Goal: Task Accomplishment & Management: Complete application form

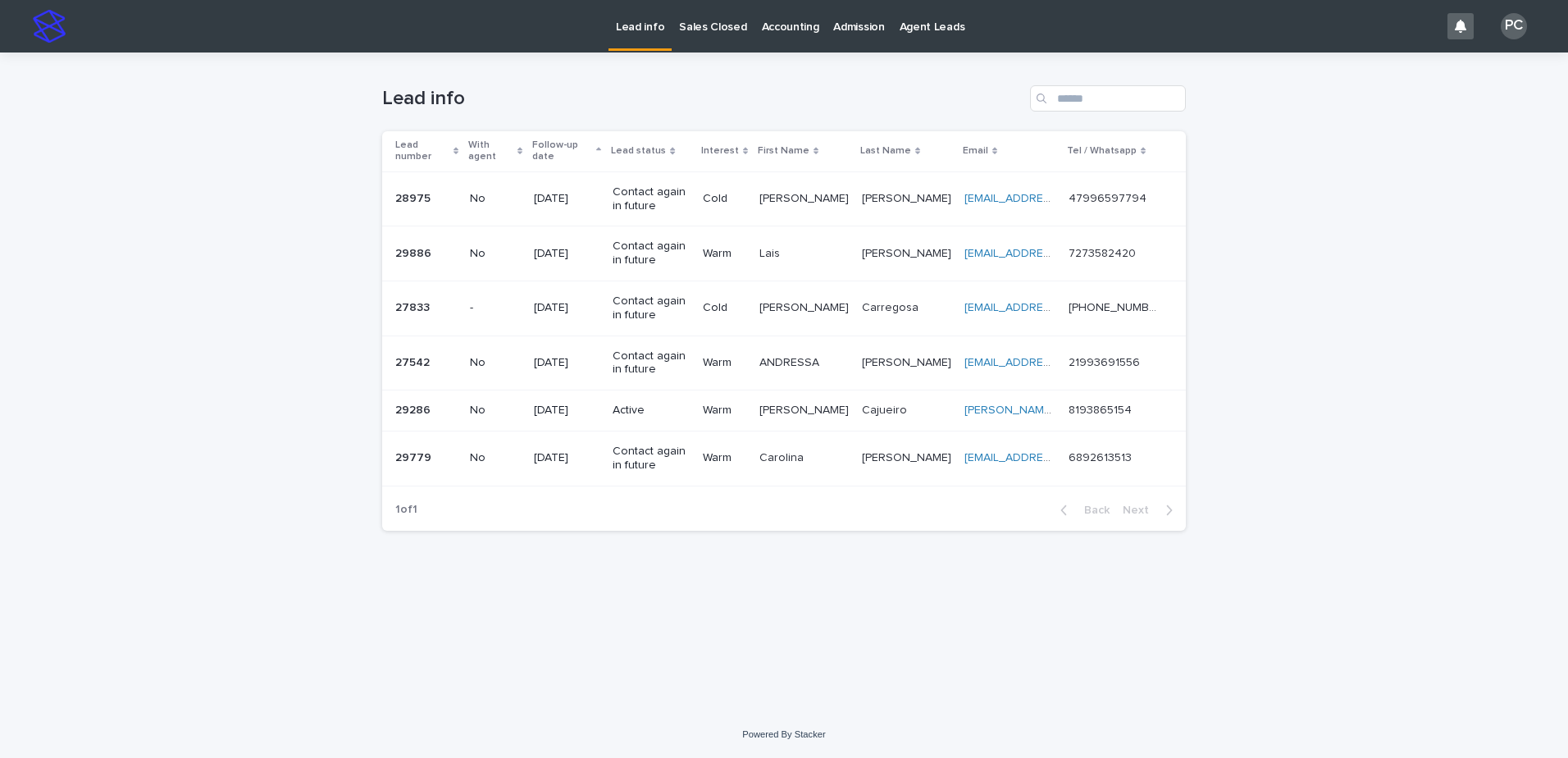
click at [684, 32] on p "Sales Closed" at bounding box center [713, 17] width 68 height 34
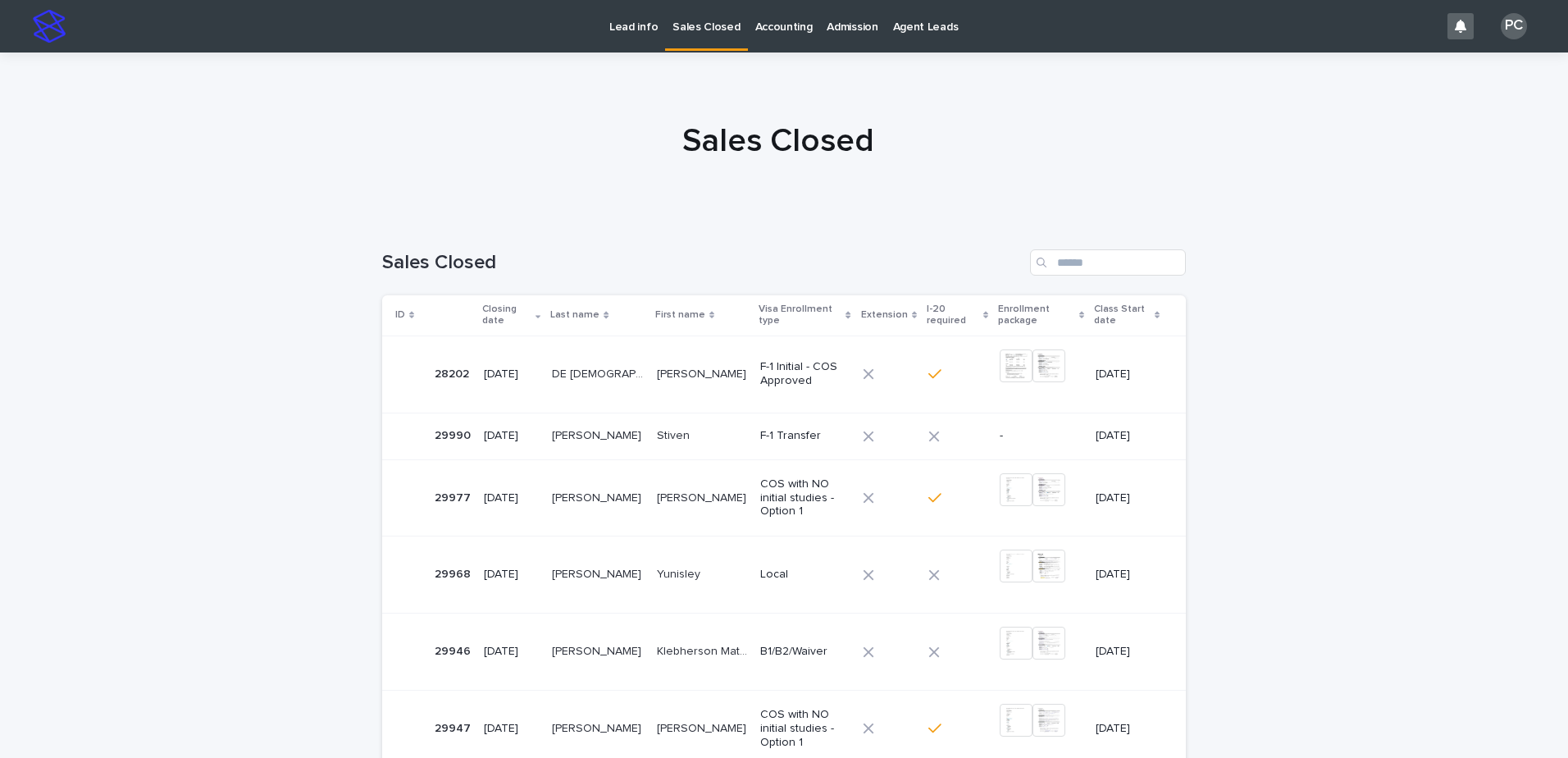
click at [602, 434] on p "[PERSON_NAME]" at bounding box center [599, 434] width 93 height 18
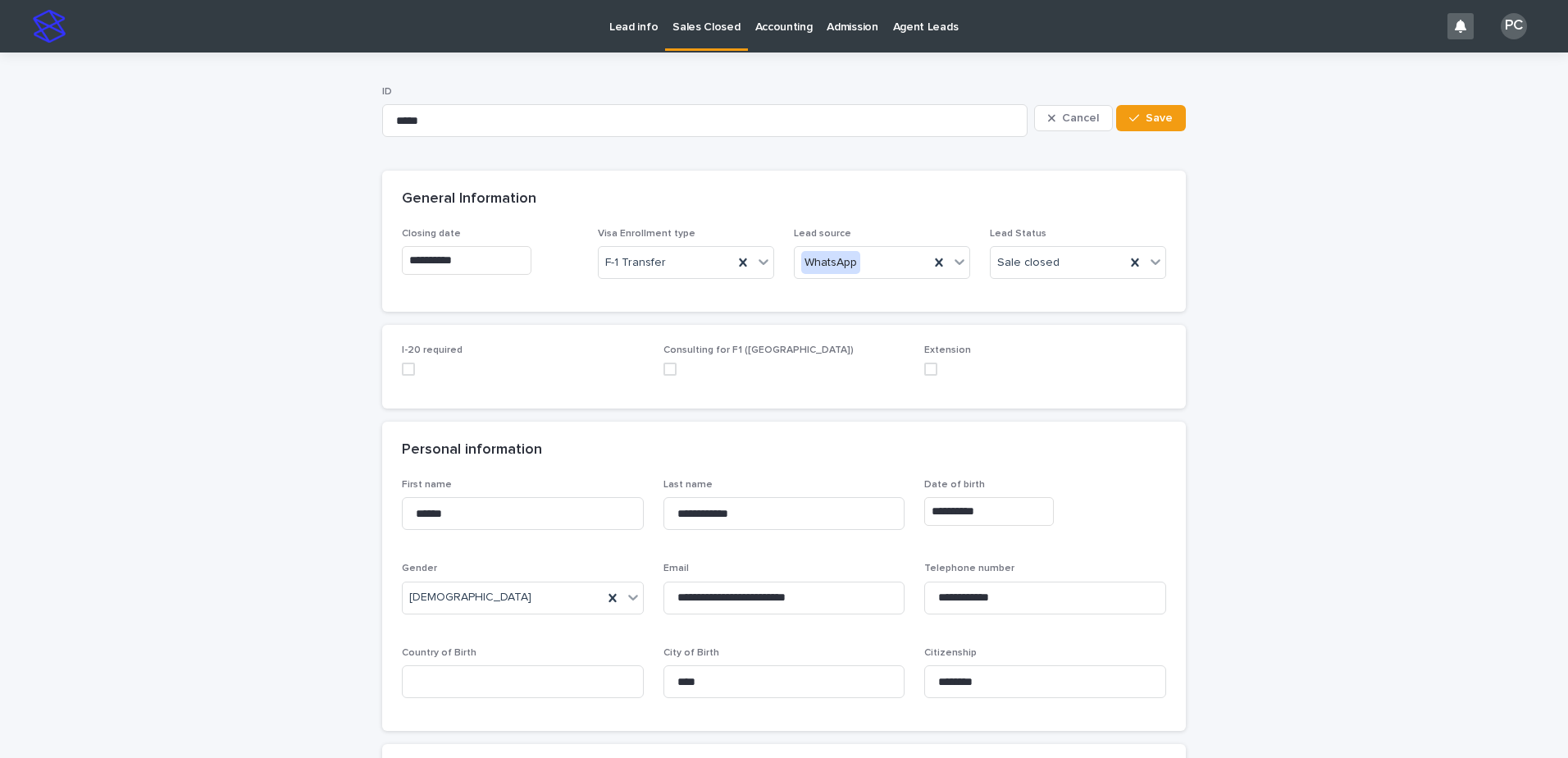
click at [407, 373] on span at bounding box center [409, 369] width 13 height 13
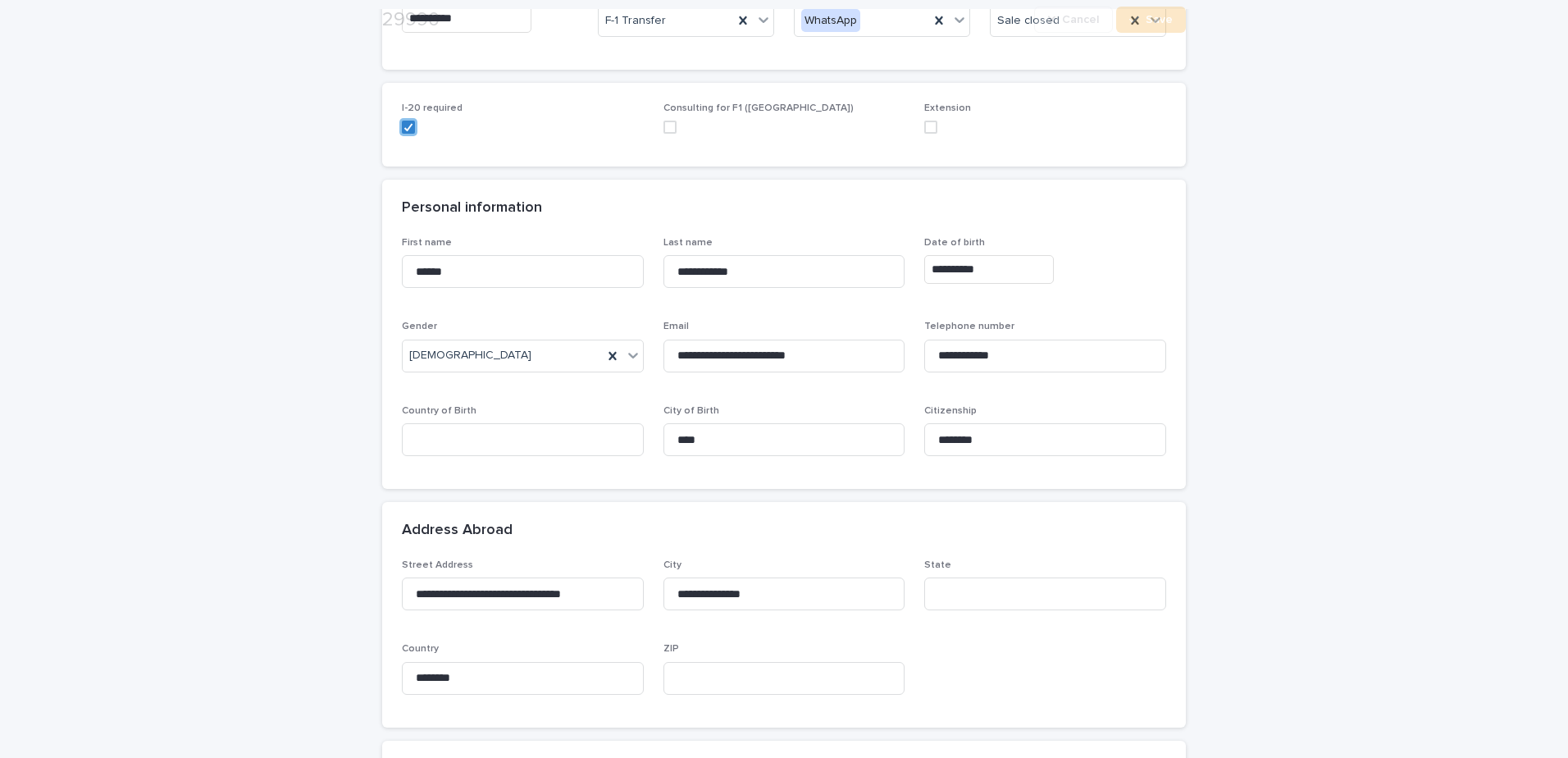
scroll to position [246, 0]
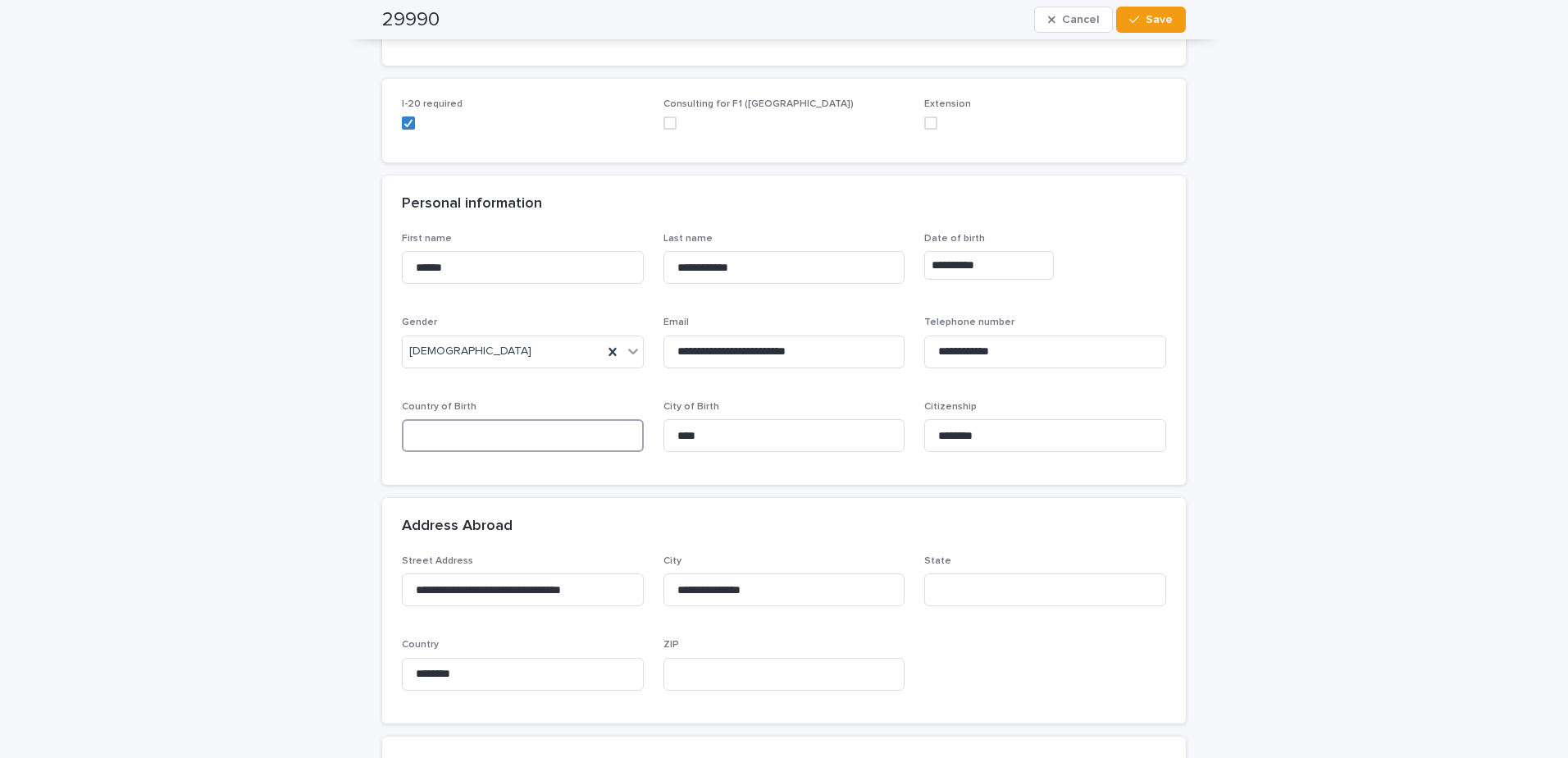
click at [468, 447] on input at bounding box center [523, 435] width 242 height 32
type input "********"
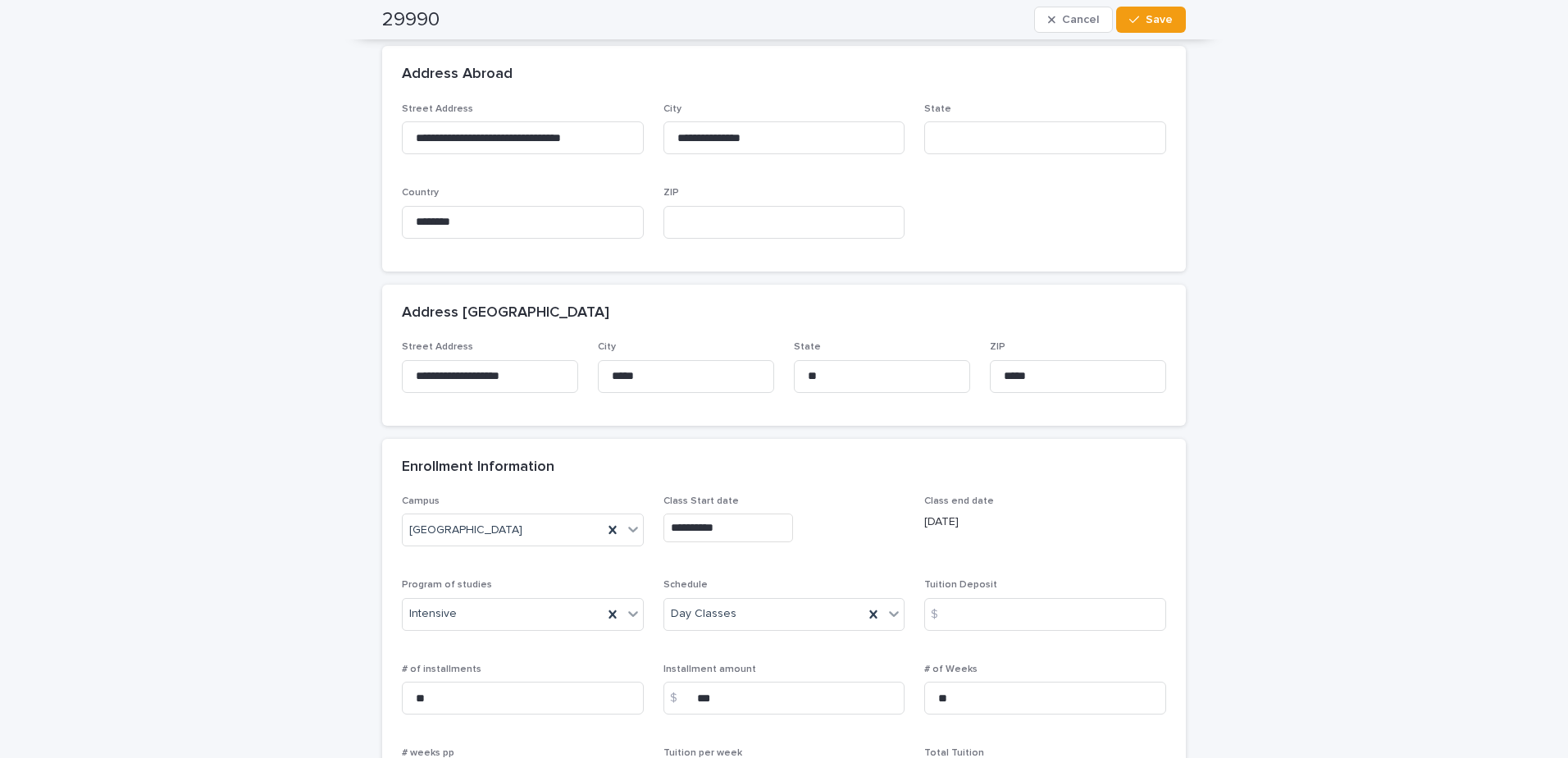
scroll to position [739, 0]
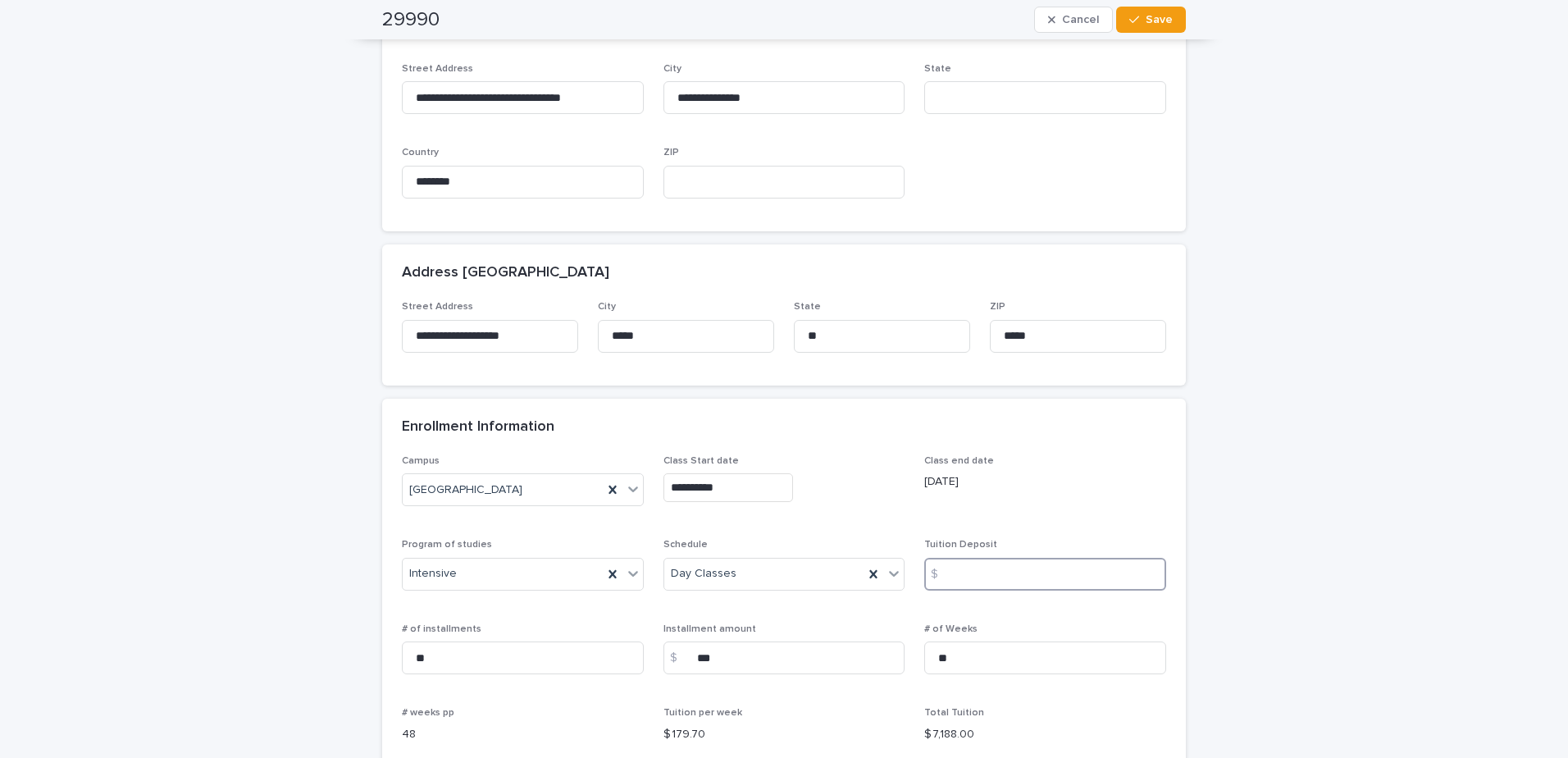
click at [778, 562] on input at bounding box center [1045, 574] width 242 height 32
type input "*"
click at [778, 558] on div "**********" at bounding box center [784, 332] width 1568 height 2036
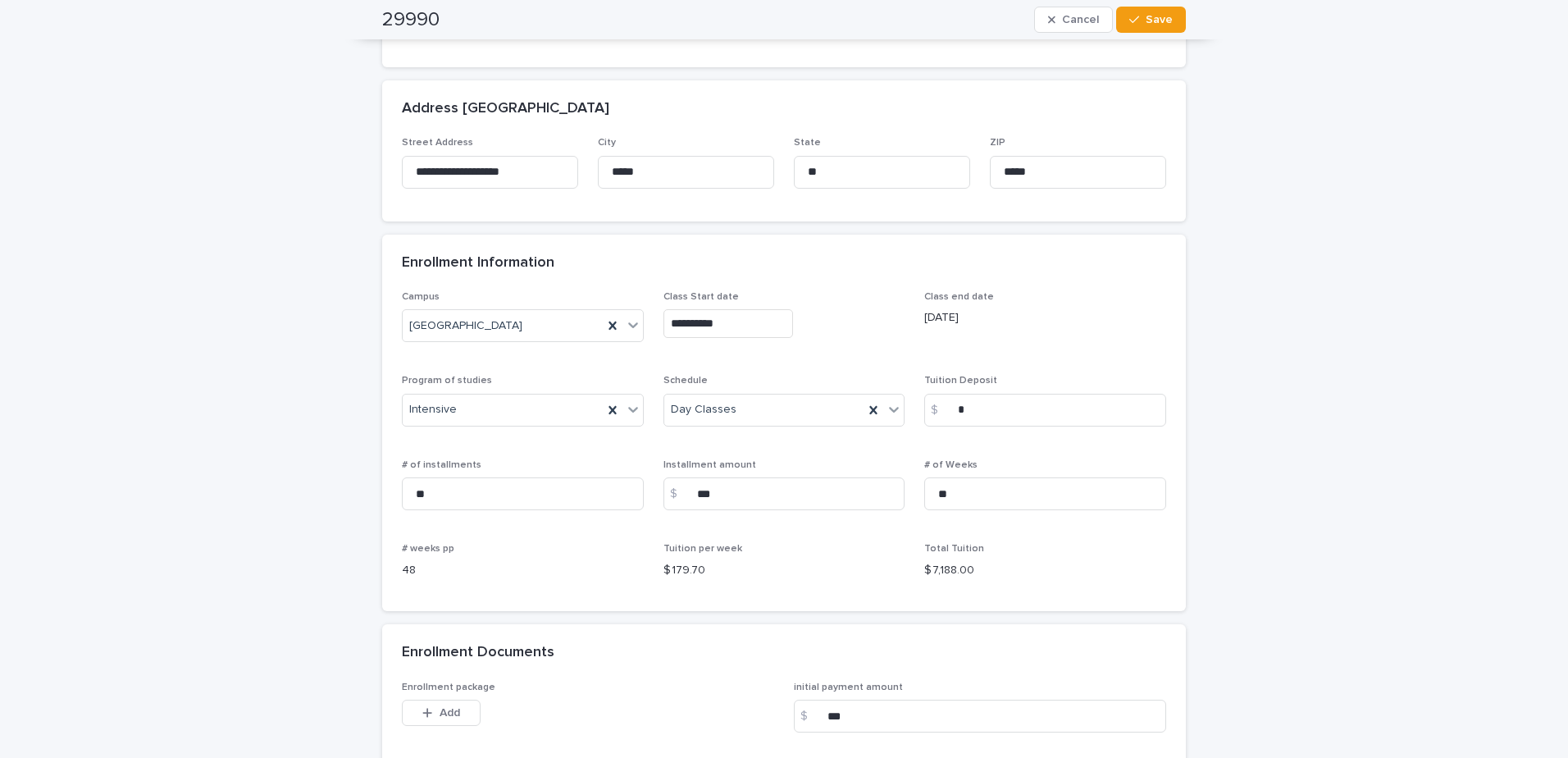
scroll to position [1312, 0]
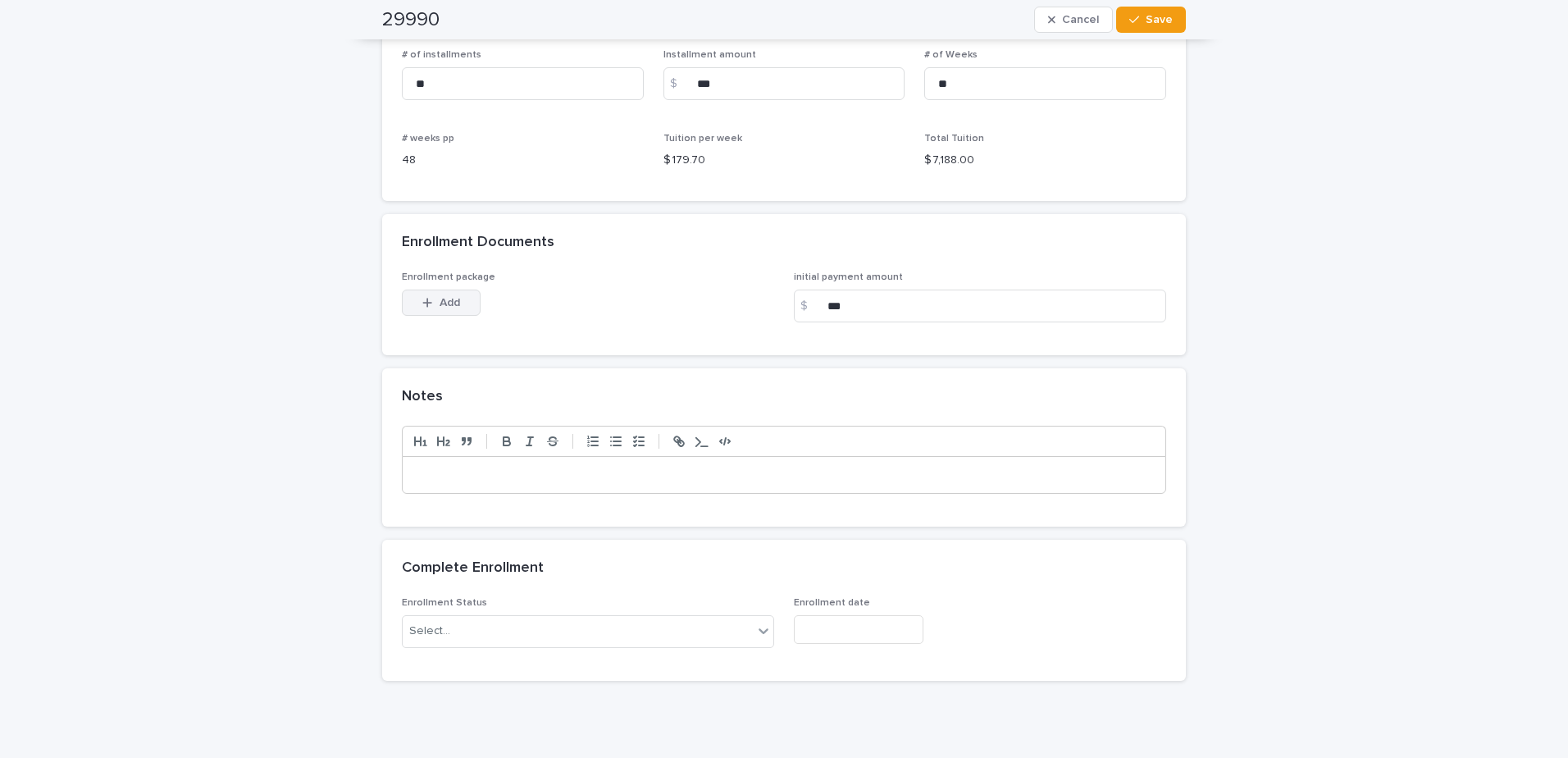
click at [458, 308] on button "Add" at bounding box center [441, 302] width 79 height 26
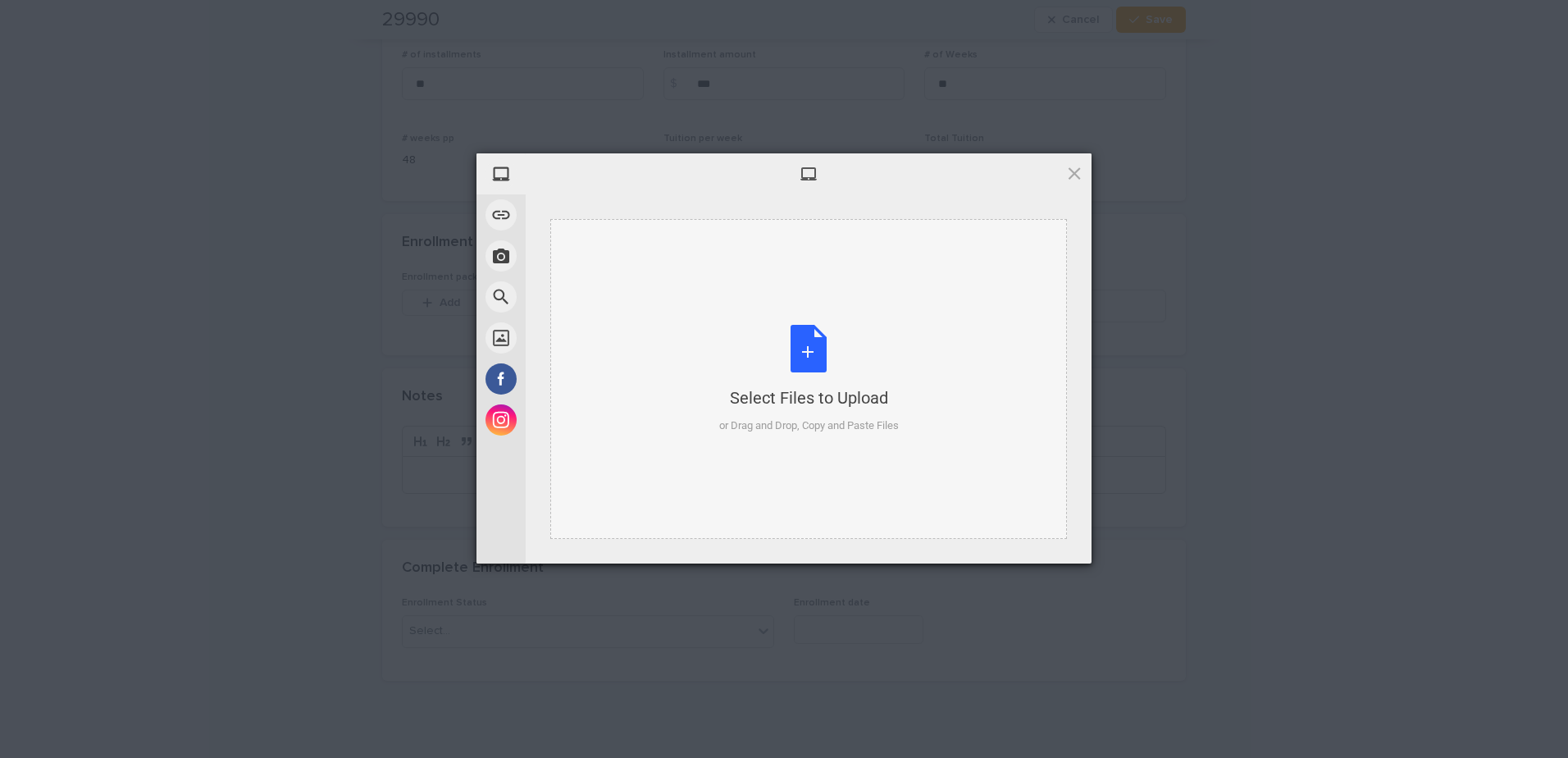
click at [778, 365] on div "Select Files to Upload or Drag and Drop, Copy and Paste Files" at bounding box center [809, 380] width 180 height 109
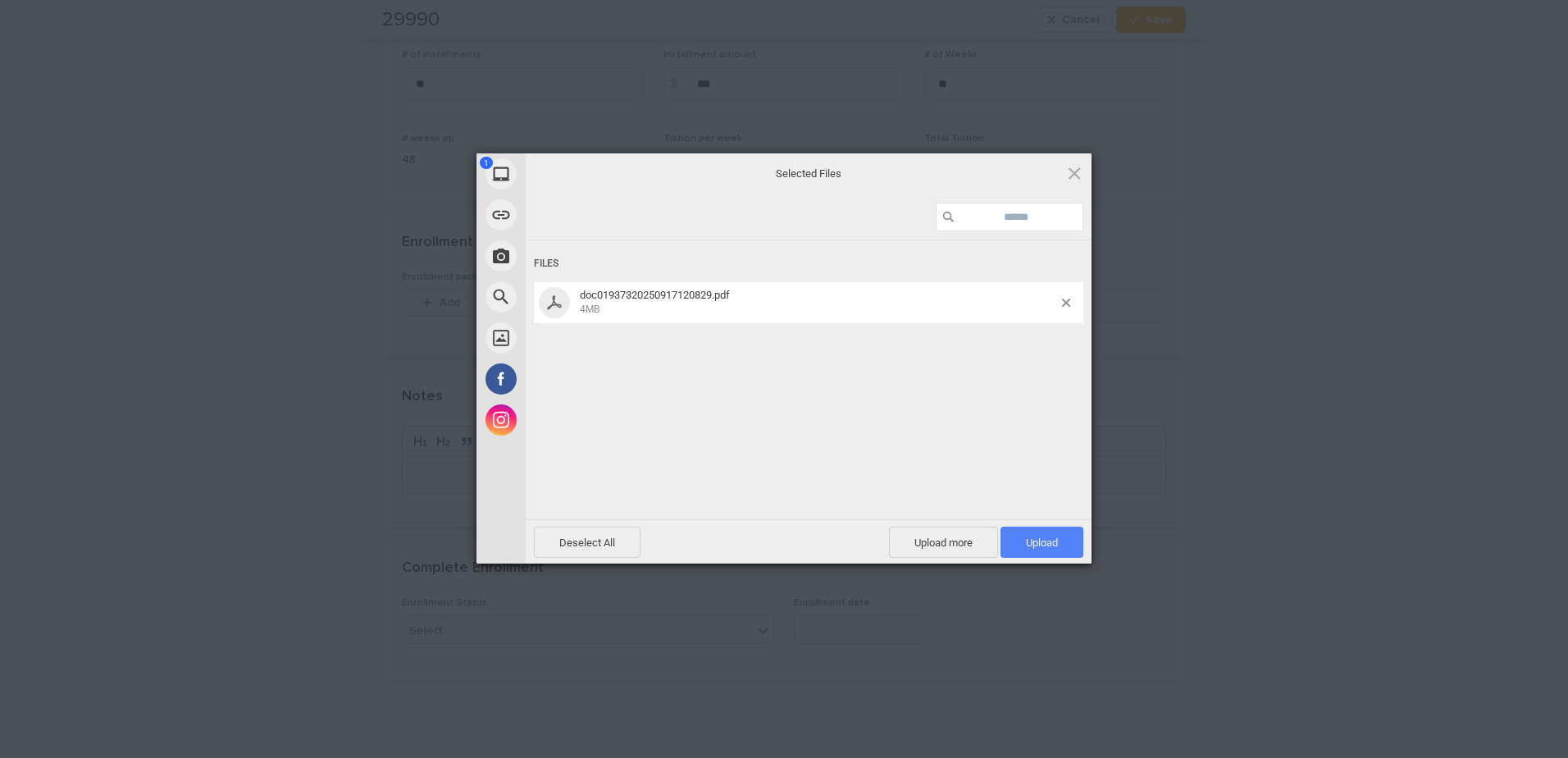
click at [778, 551] on span "Upload 1" at bounding box center [1042, 542] width 82 height 32
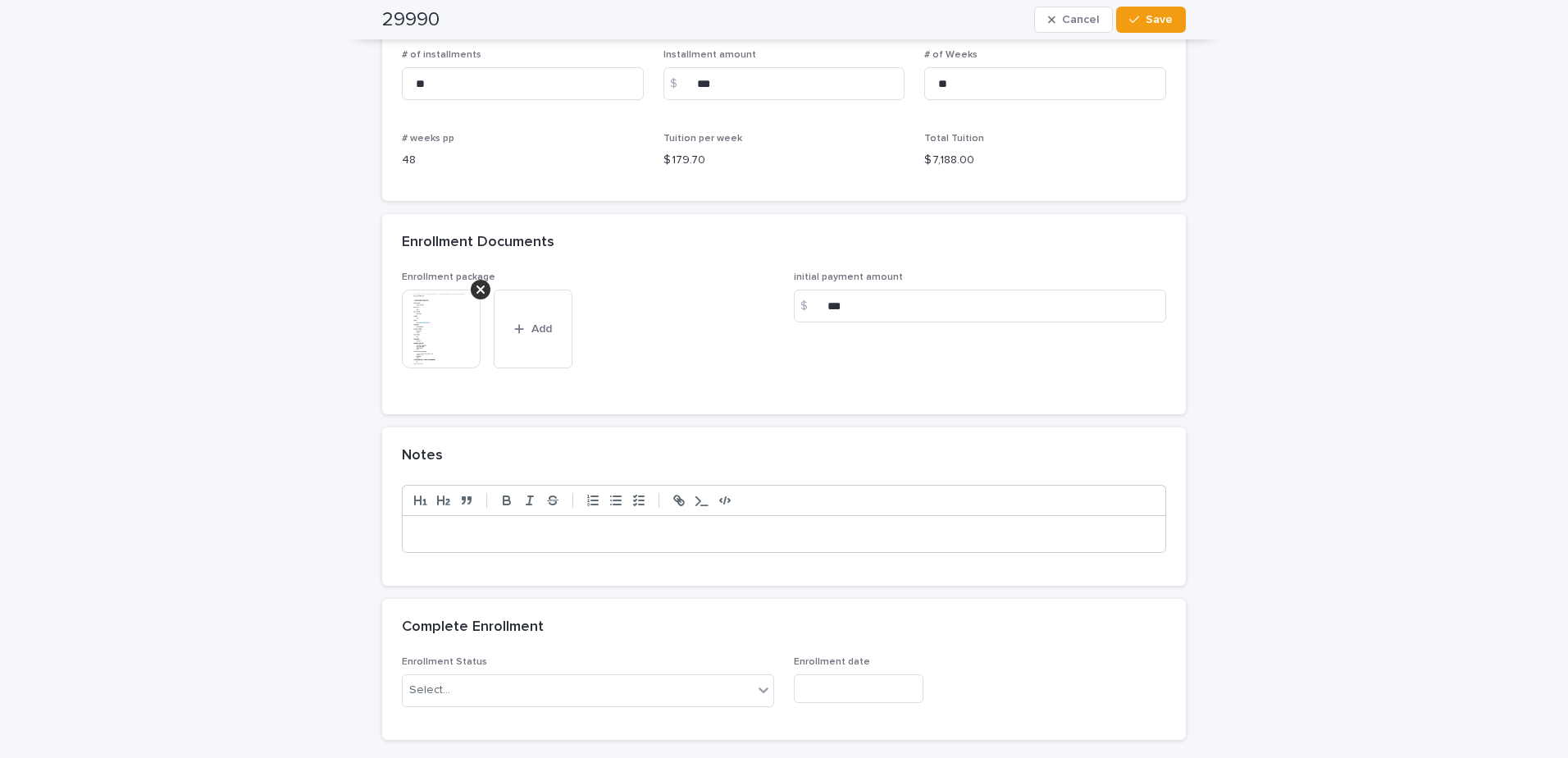
click at [437, 320] on img at bounding box center [441, 328] width 79 height 79
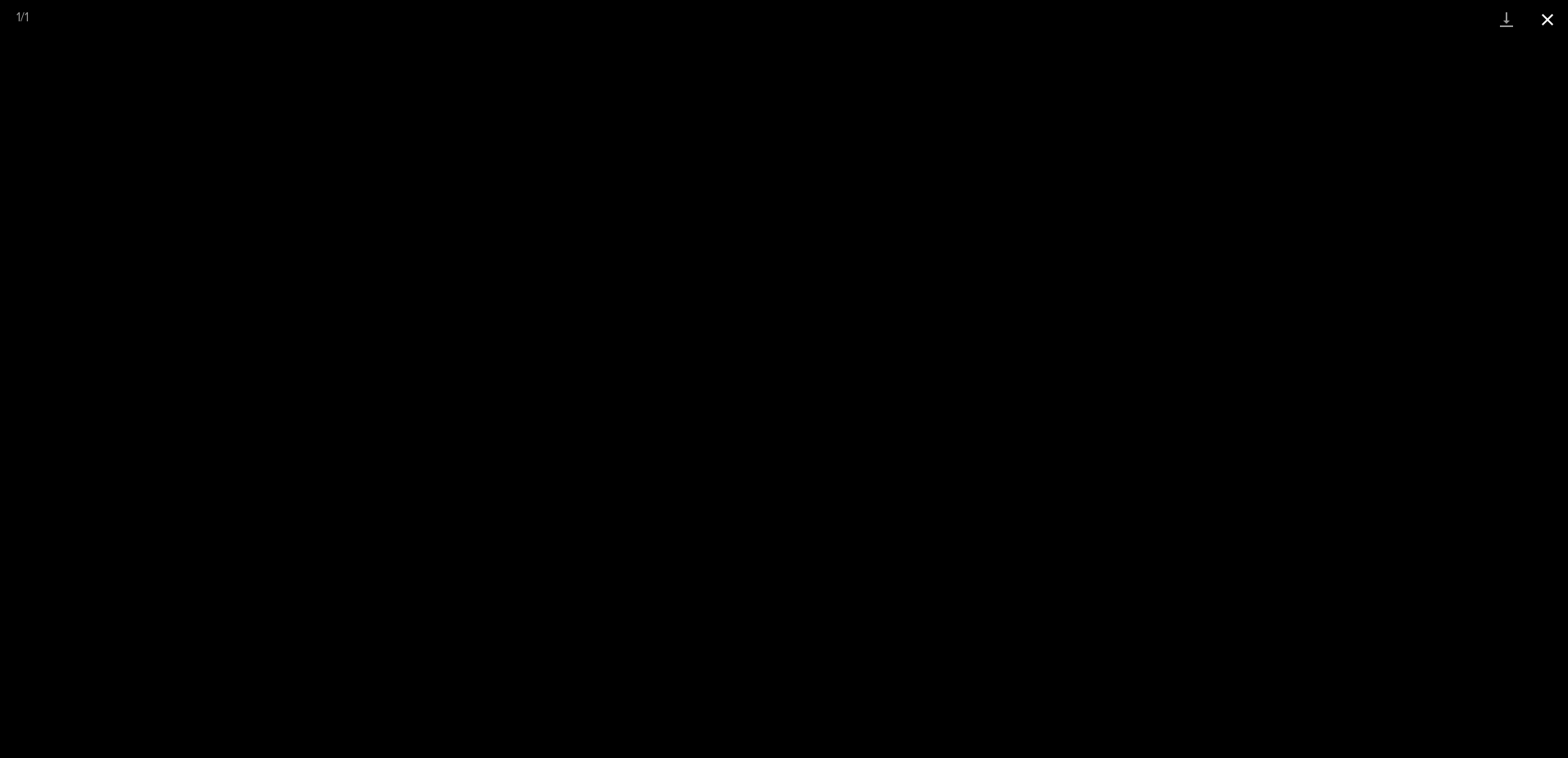
click at [778, 25] on button "Close gallery" at bounding box center [1548, 19] width 41 height 39
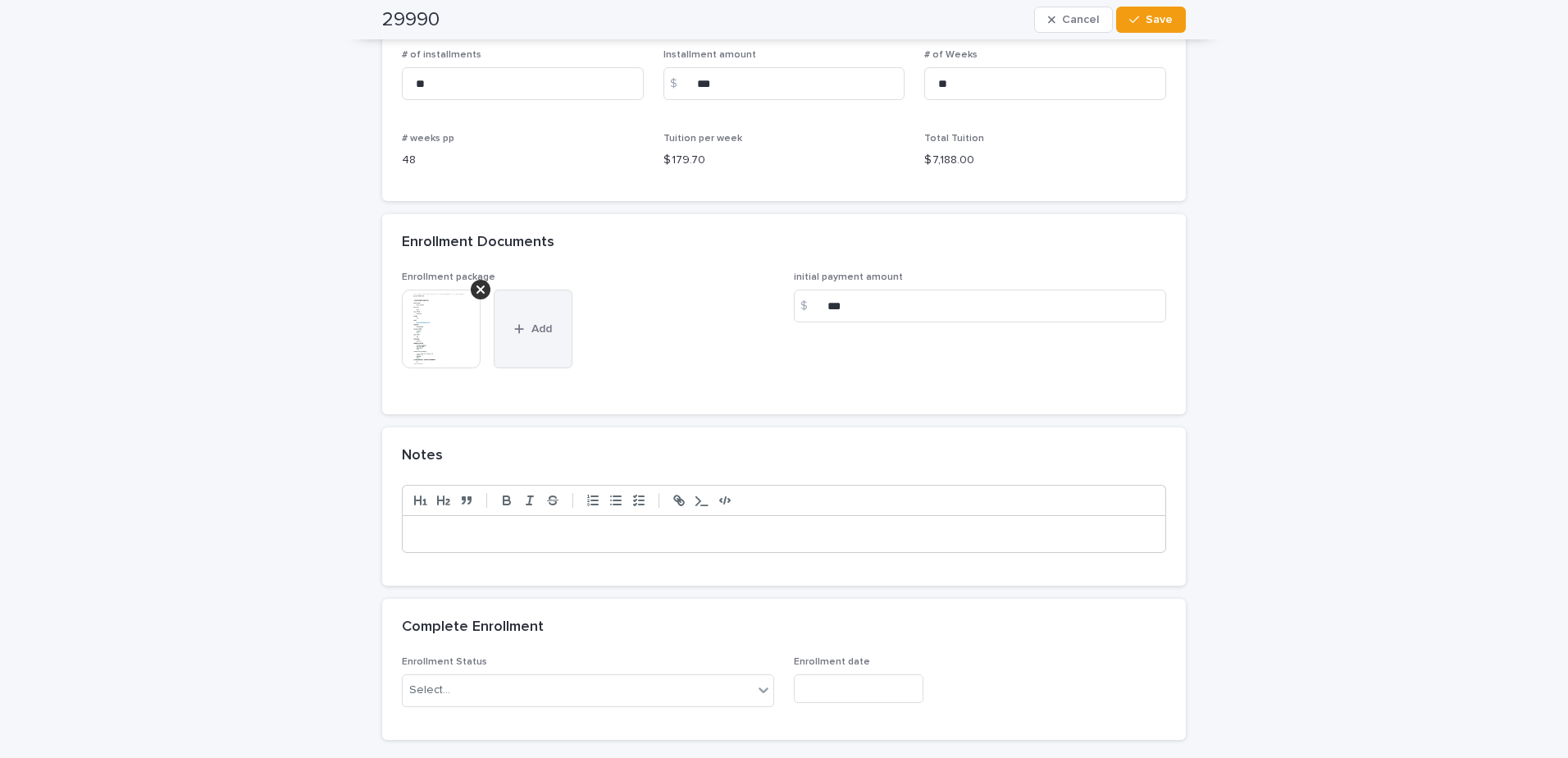
click at [539, 331] on span "Add" at bounding box center [542, 329] width 20 height 11
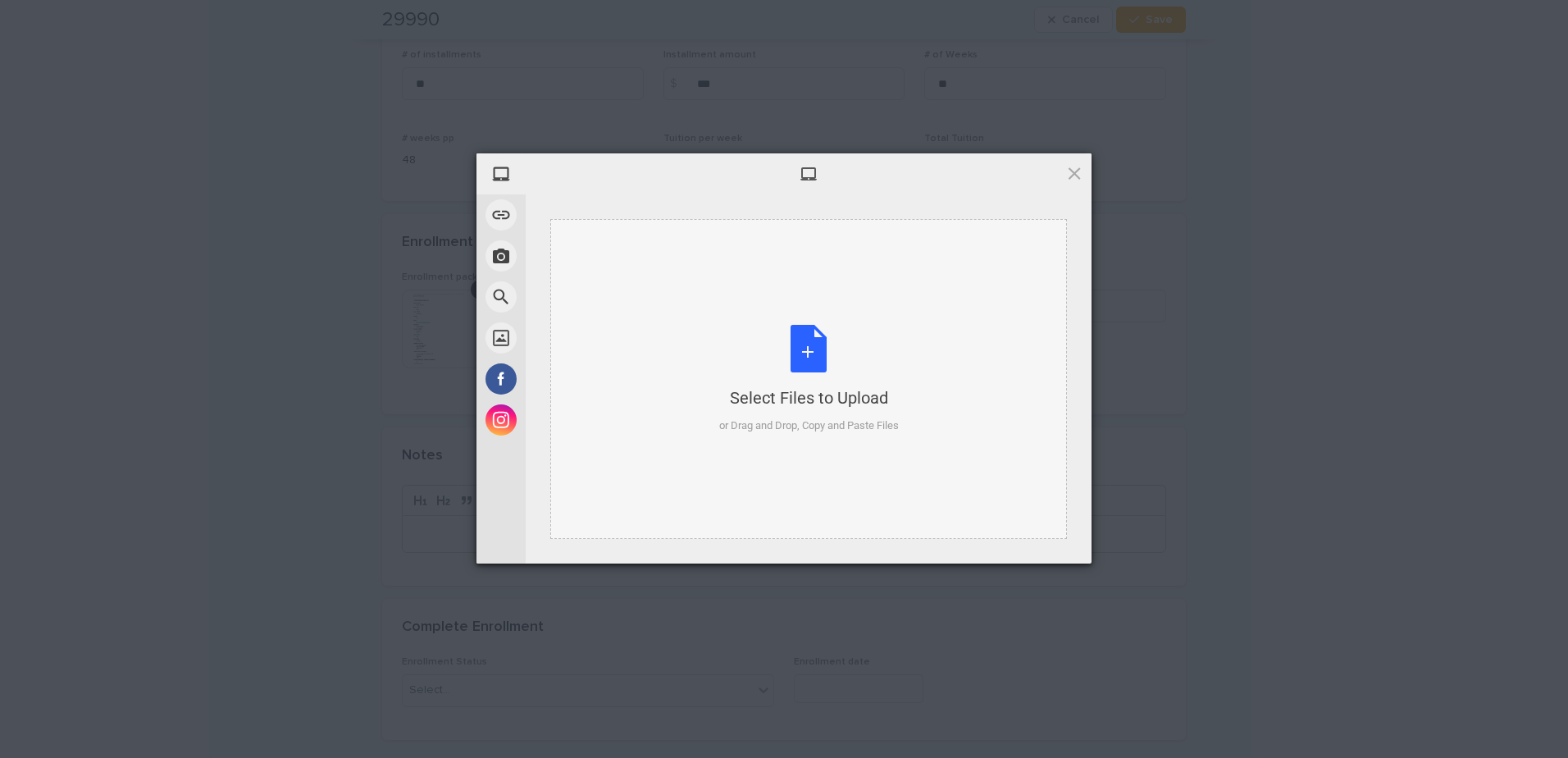
click at [778, 361] on div "Select Files to Upload or Drag and Drop, Copy and Paste Files" at bounding box center [809, 380] width 180 height 109
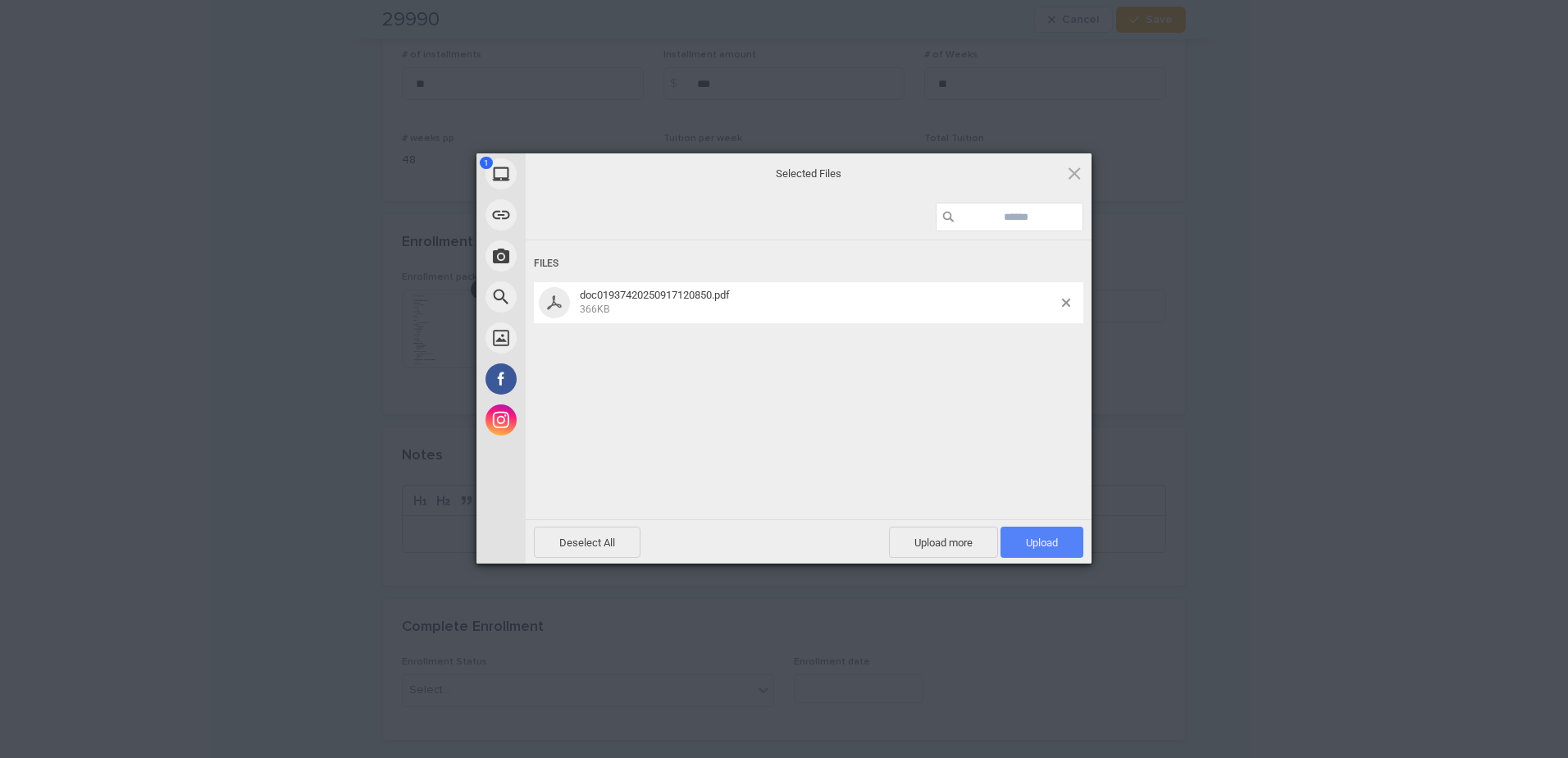
click at [778, 529] on span "Upload 1" at bounding box center [1042, 542] width 82 height 32
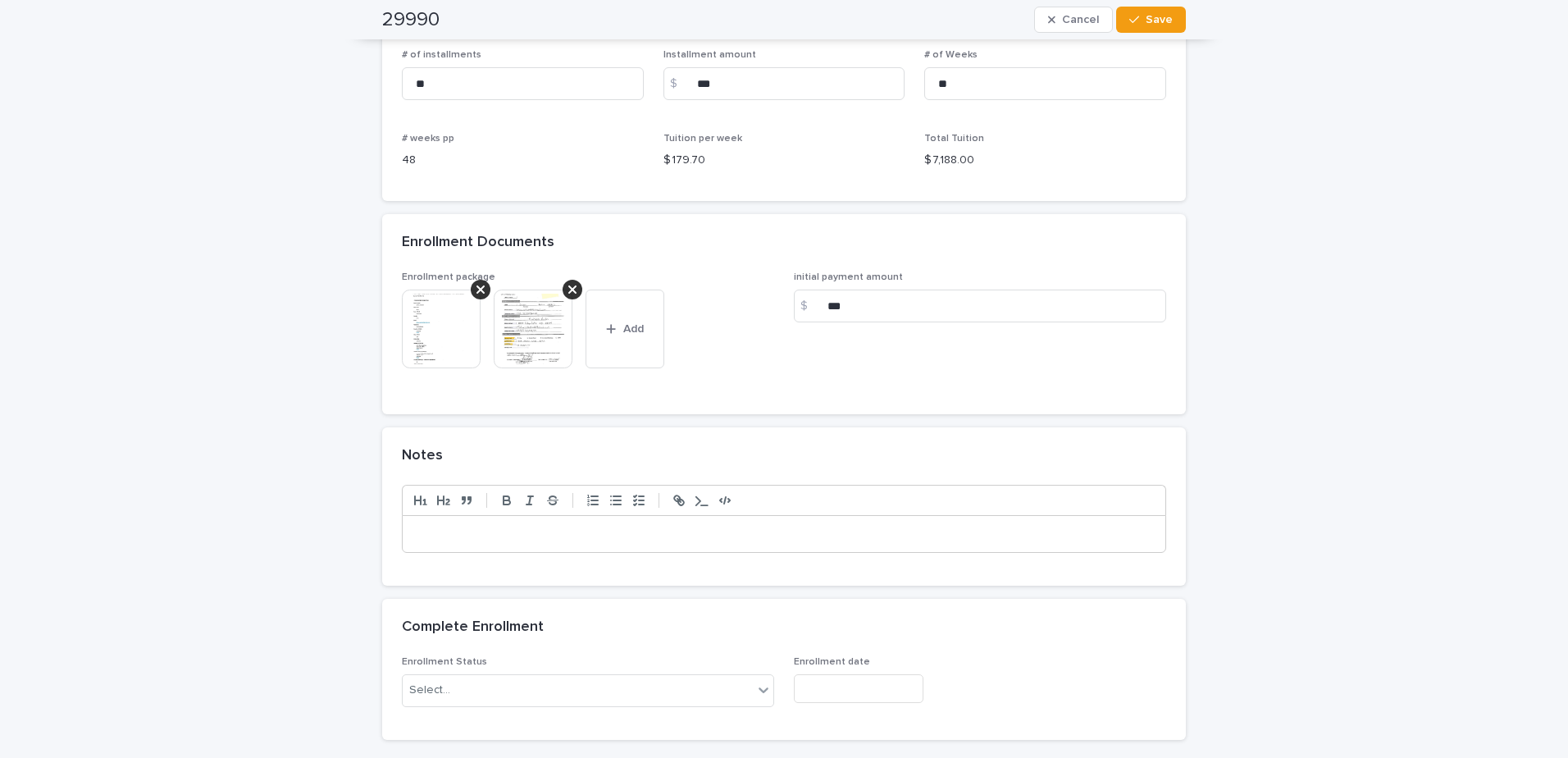
click at [506, 323] on img at bounding box center [533, 328] width 79 height 79
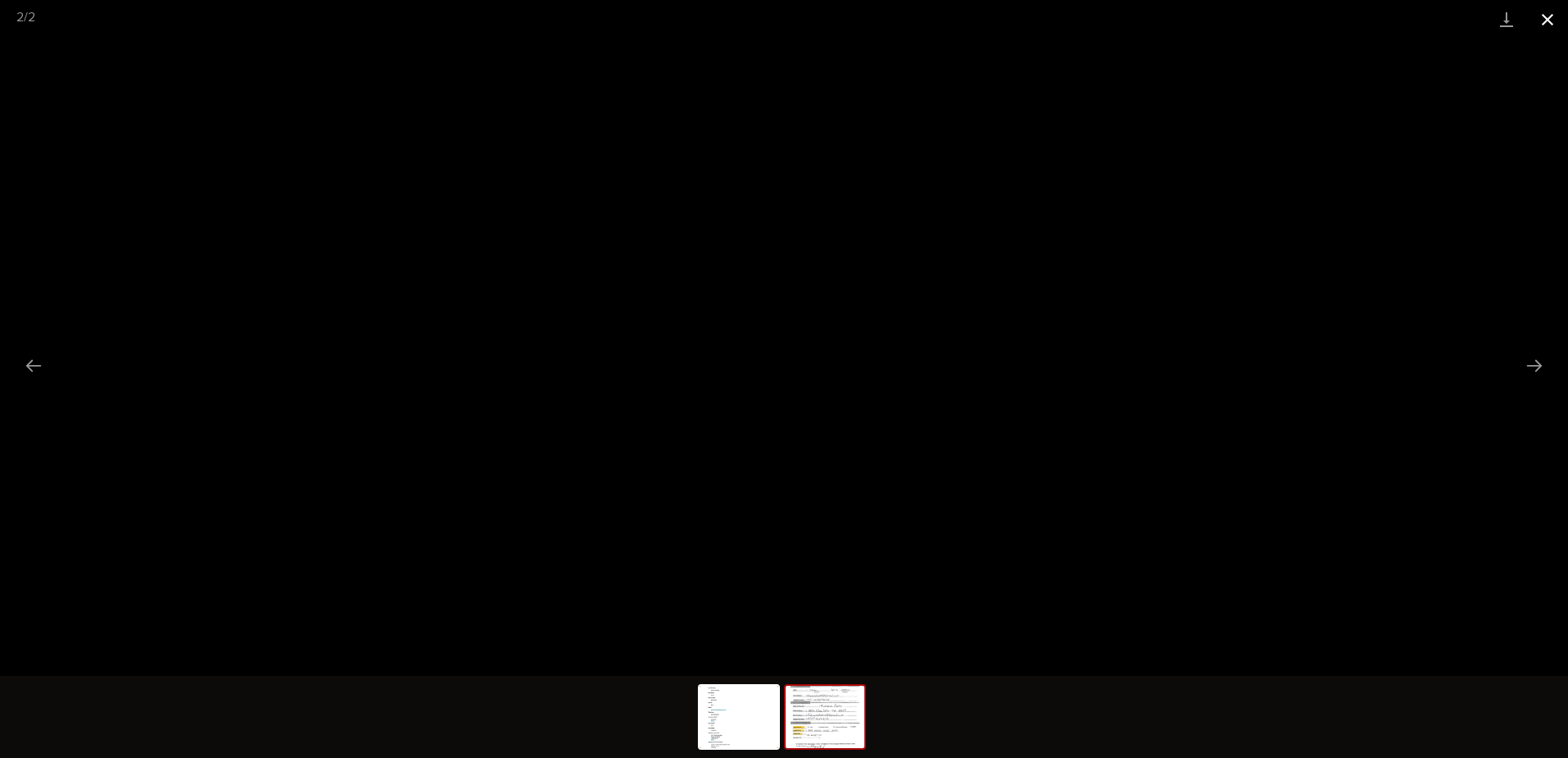
click at [778, 26] on button "Close gallery" at bounding box center [1548, 19] width 41 height 39
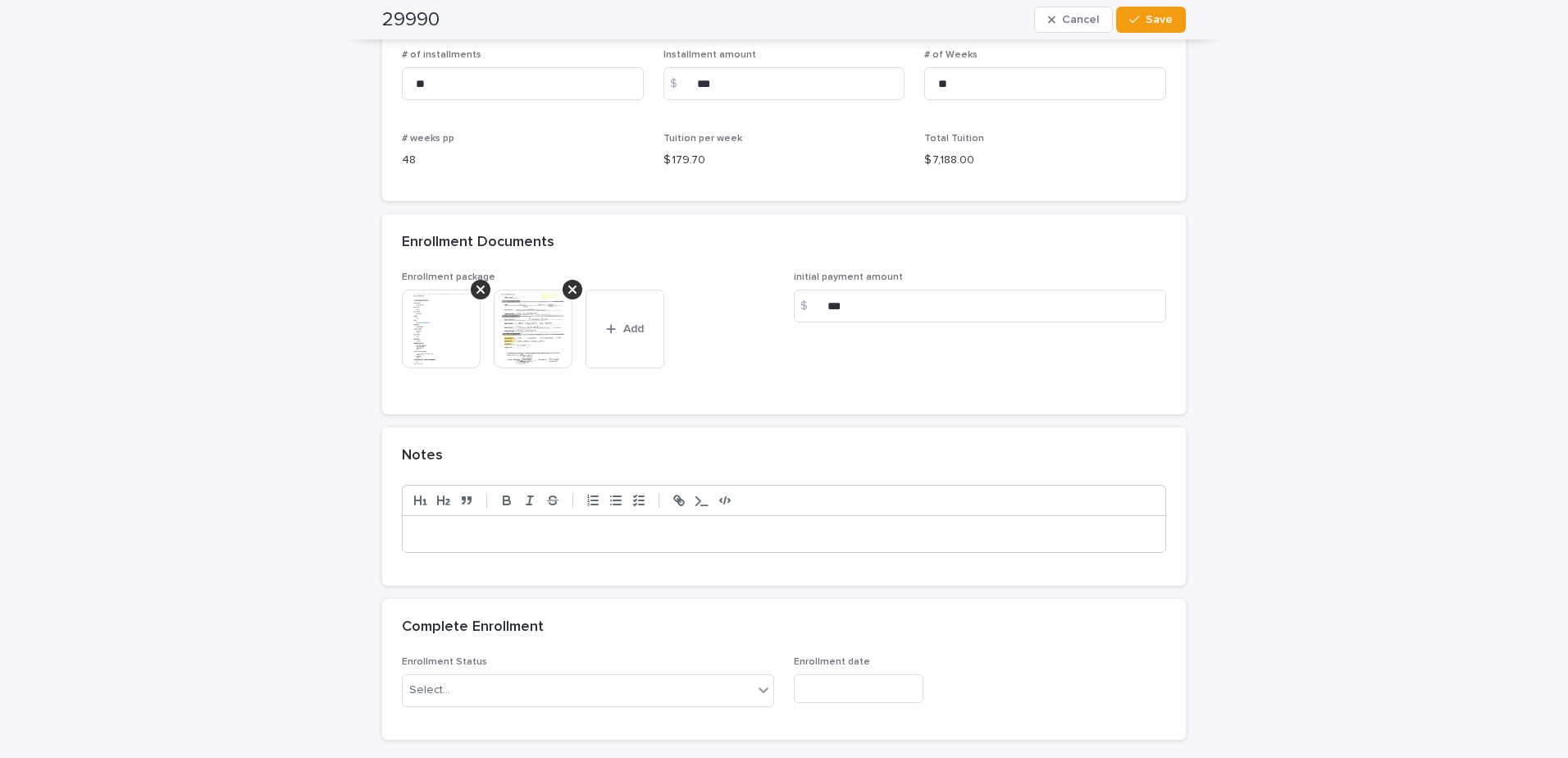
click at [553, 536] on p at bounding box center [784, 534] width 739 height 17
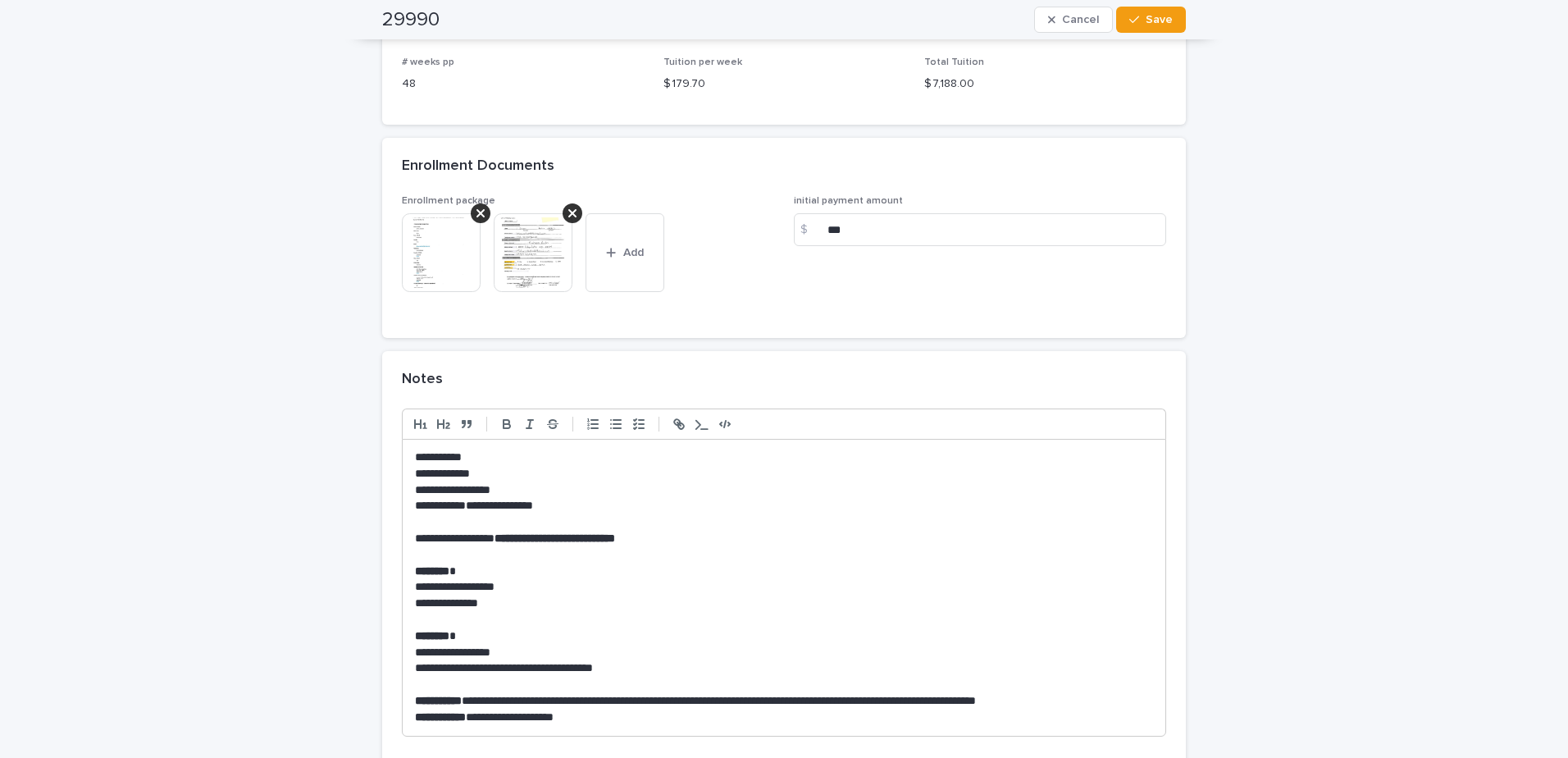
scroll to position [1559, 0]
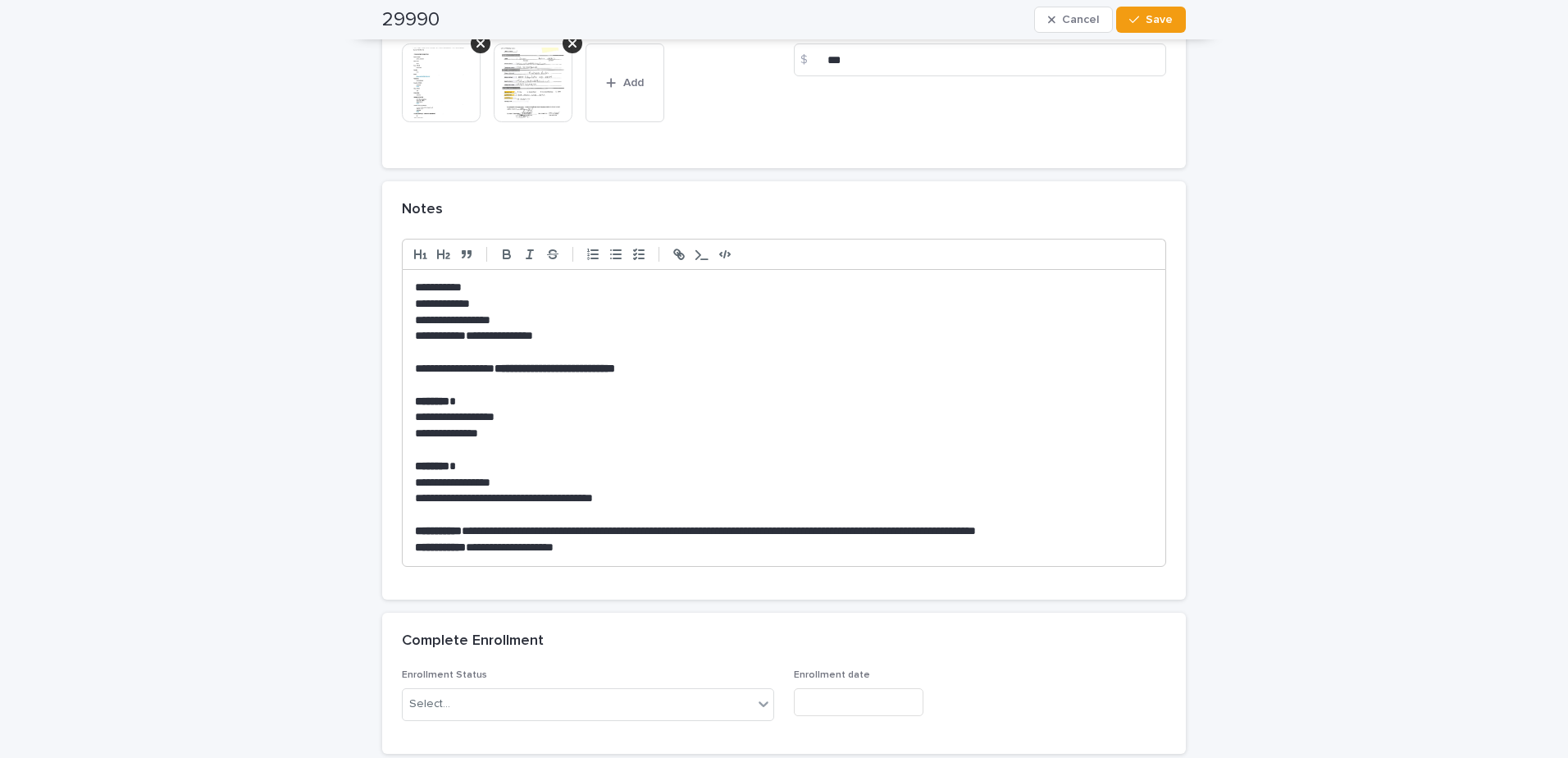
drag, startPoint x: 406, startPoint y: 373, endPoint x: 458, endPoint y: 422, distance: 71.4
click at [409, 379] on div "**********" at bounding box center [784, 418] width 763 height 297
click at [475, 368] on p "**********" at bounding box center [784, 369] width 739 height 17
click at [415, 365] on p "**********" at bounding box center [784, 369] width 739 height 17
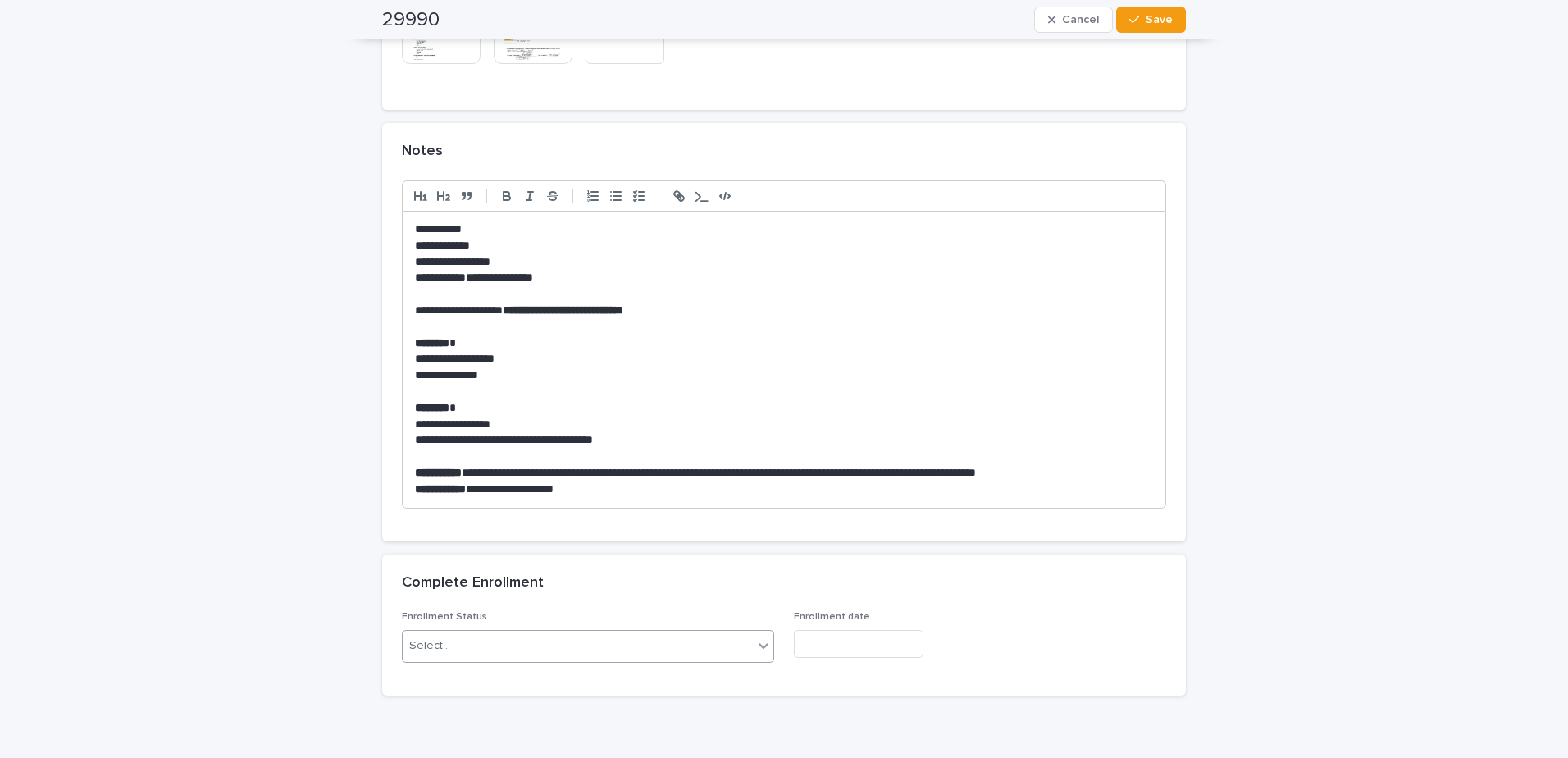
scroll to position [1697, 0]
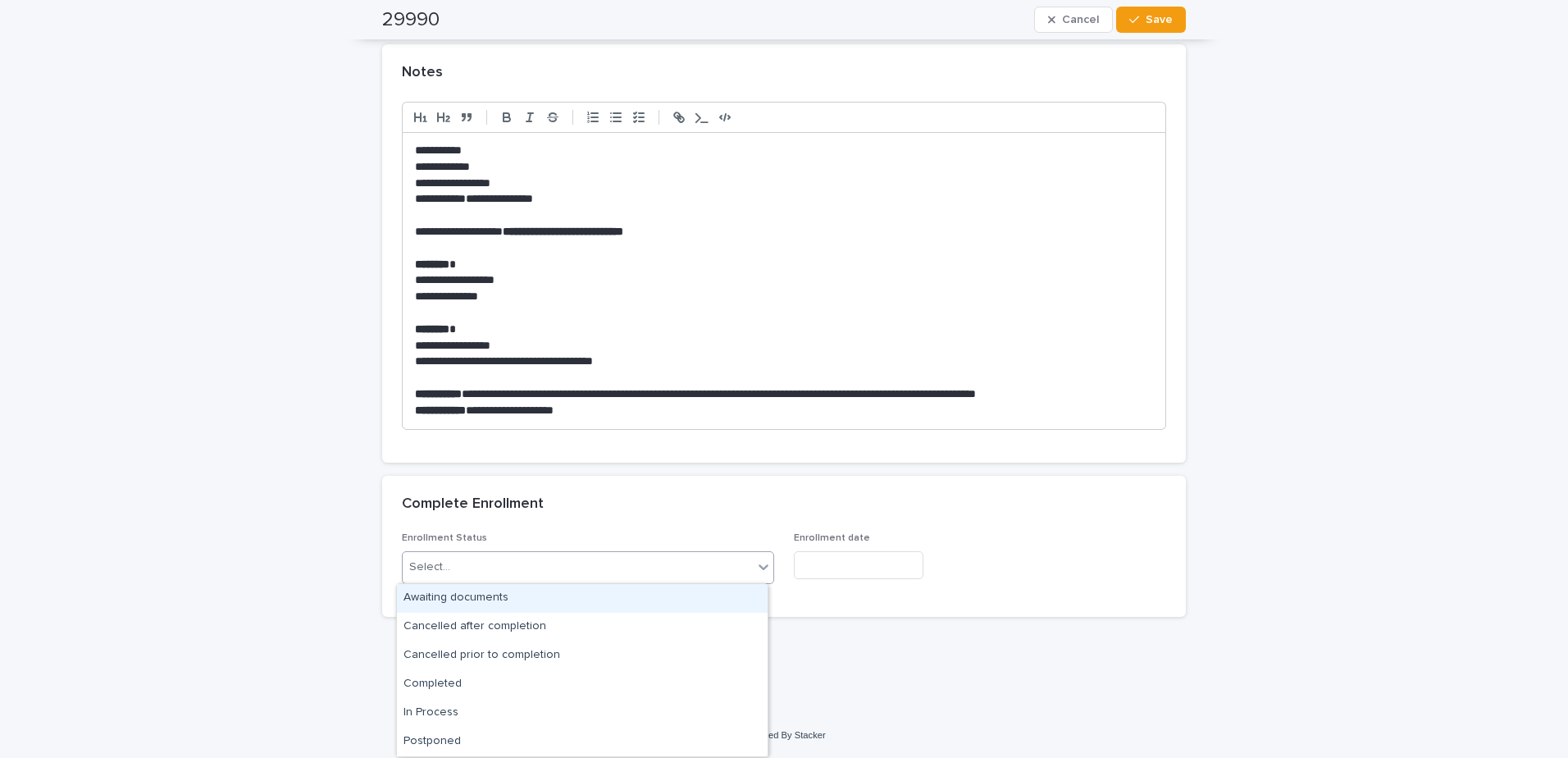
click at [508, 562] on div "Select..." at bounding box center [578, 566] width 350 height 27
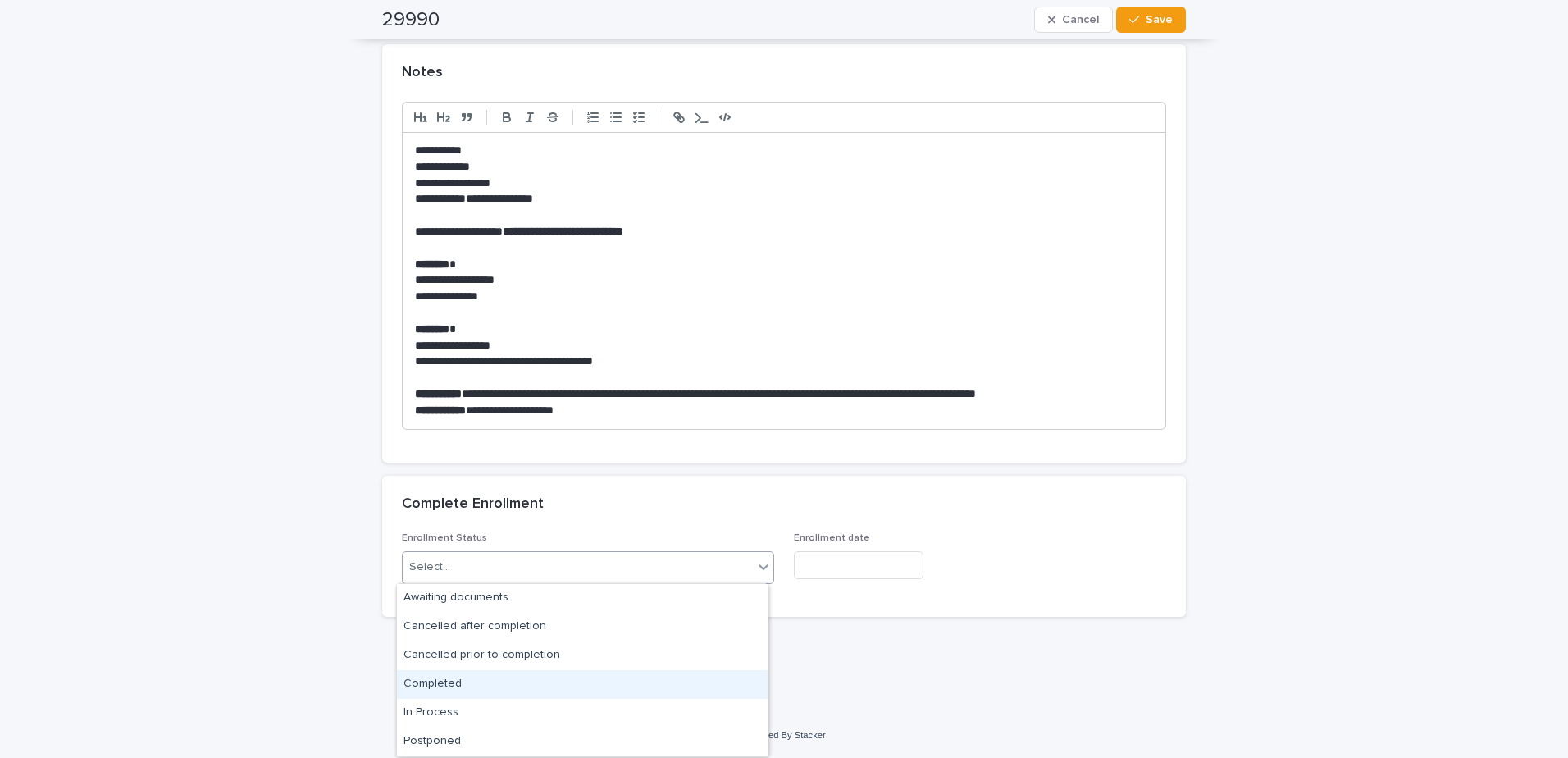
click at [461, 689] on div "Completed" at bounding box center [582, 684] width 371 height 29
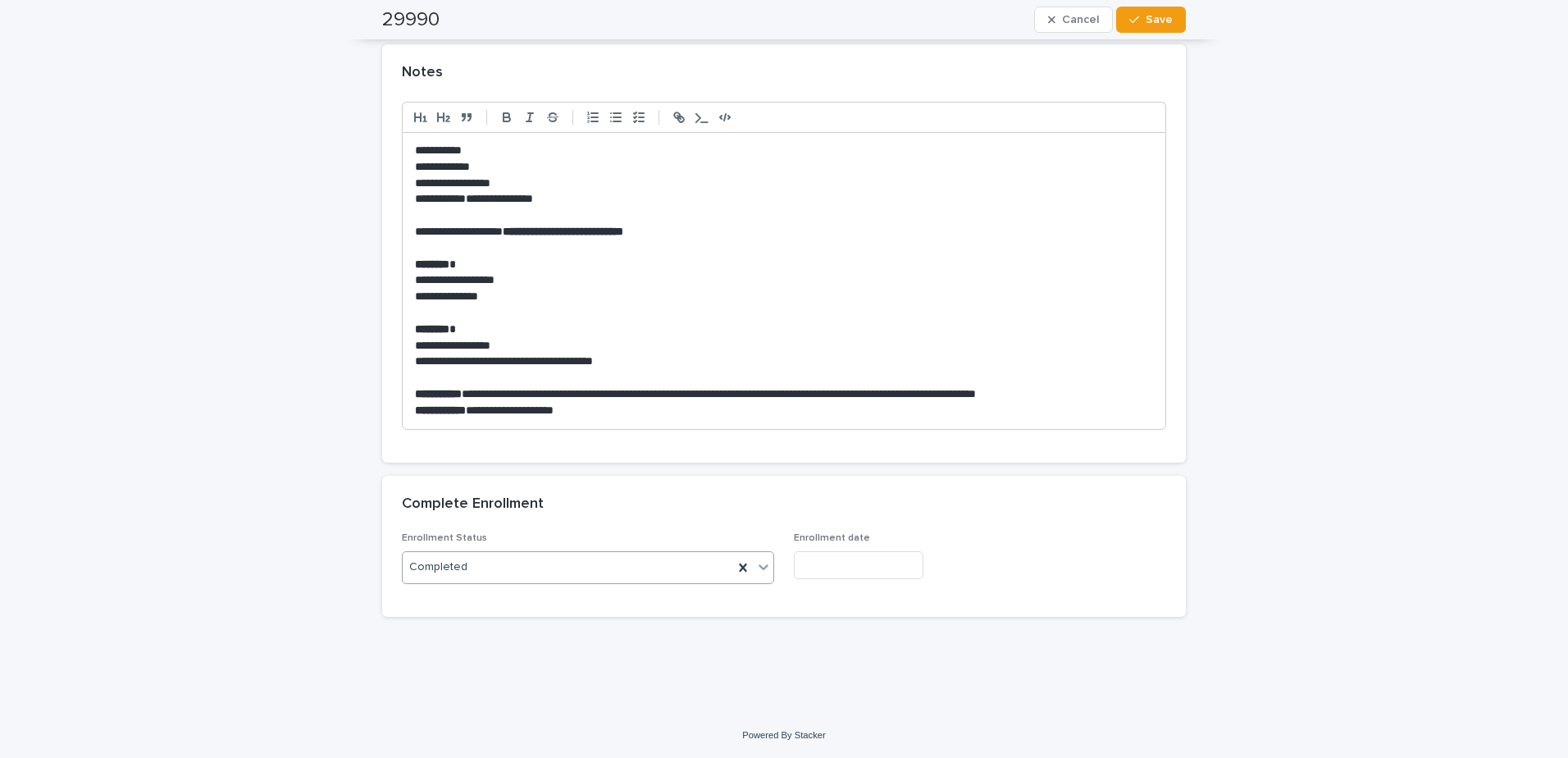
click at [778, 562] on input "text" at bounding box center [859, 565] width 130 height 29
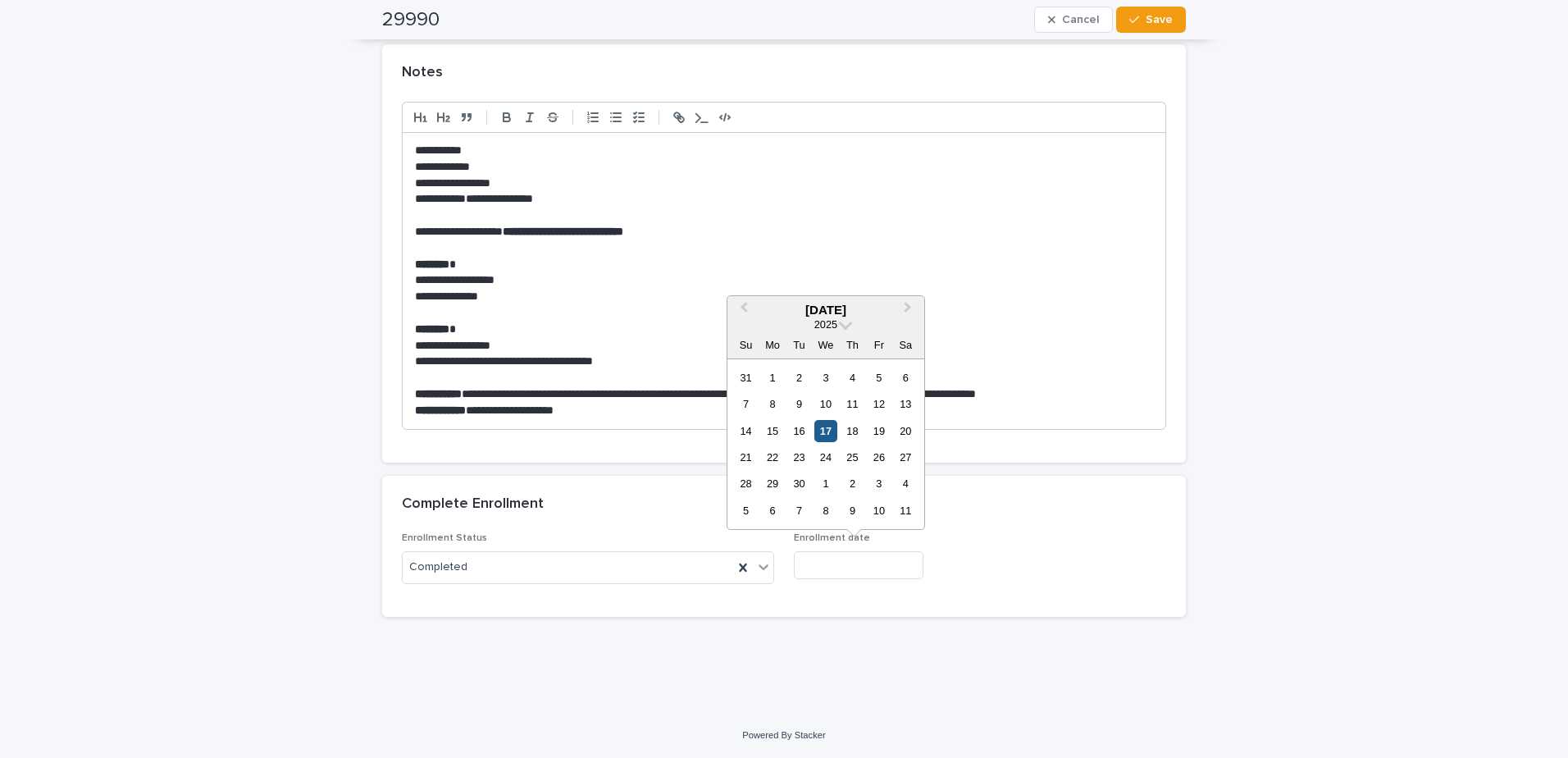
click at [778, 438] on div "17" at bounding box center [826, 431] width 22 height 22
type input "**********"
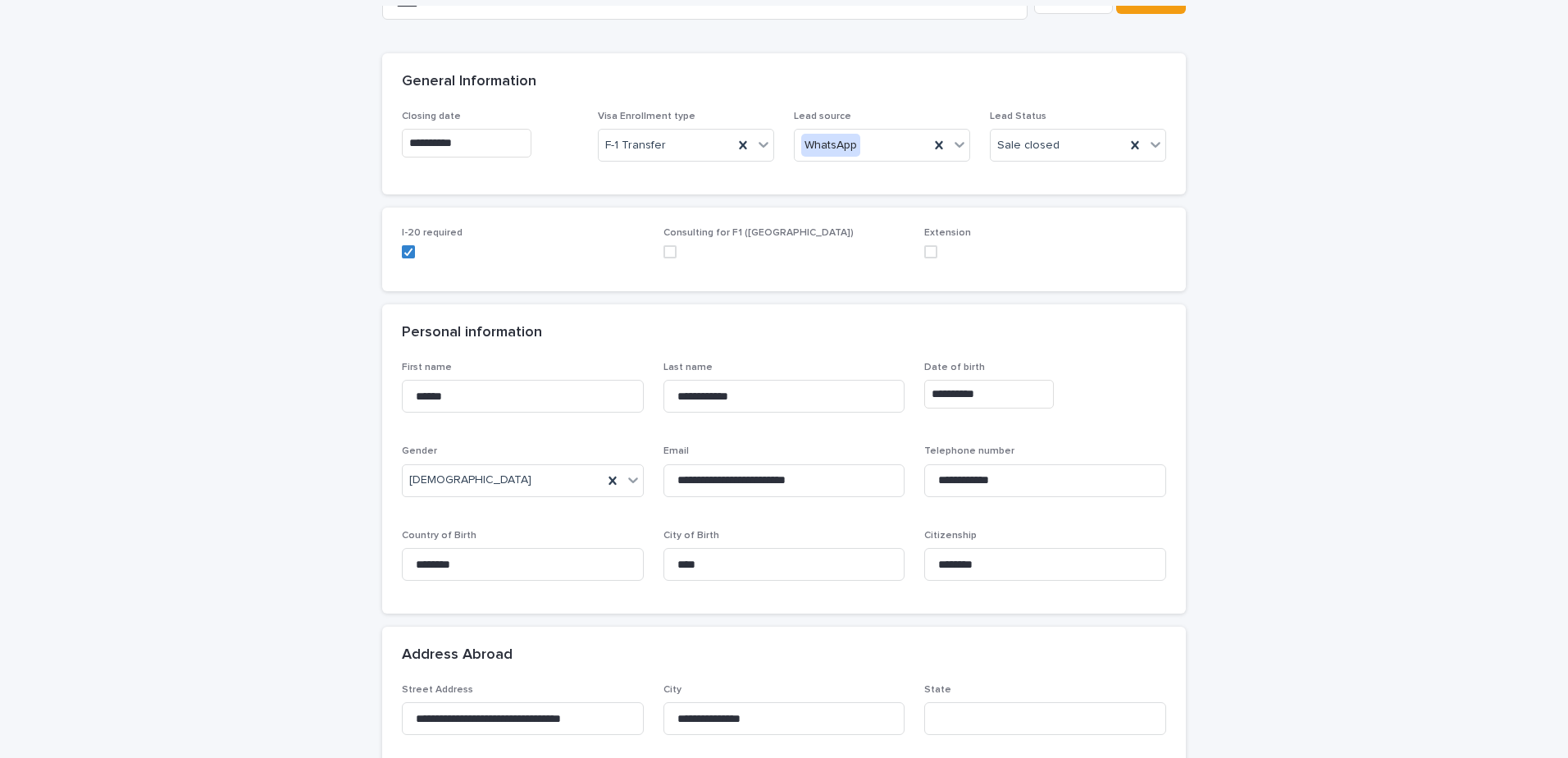
scroll to position [31, 0]
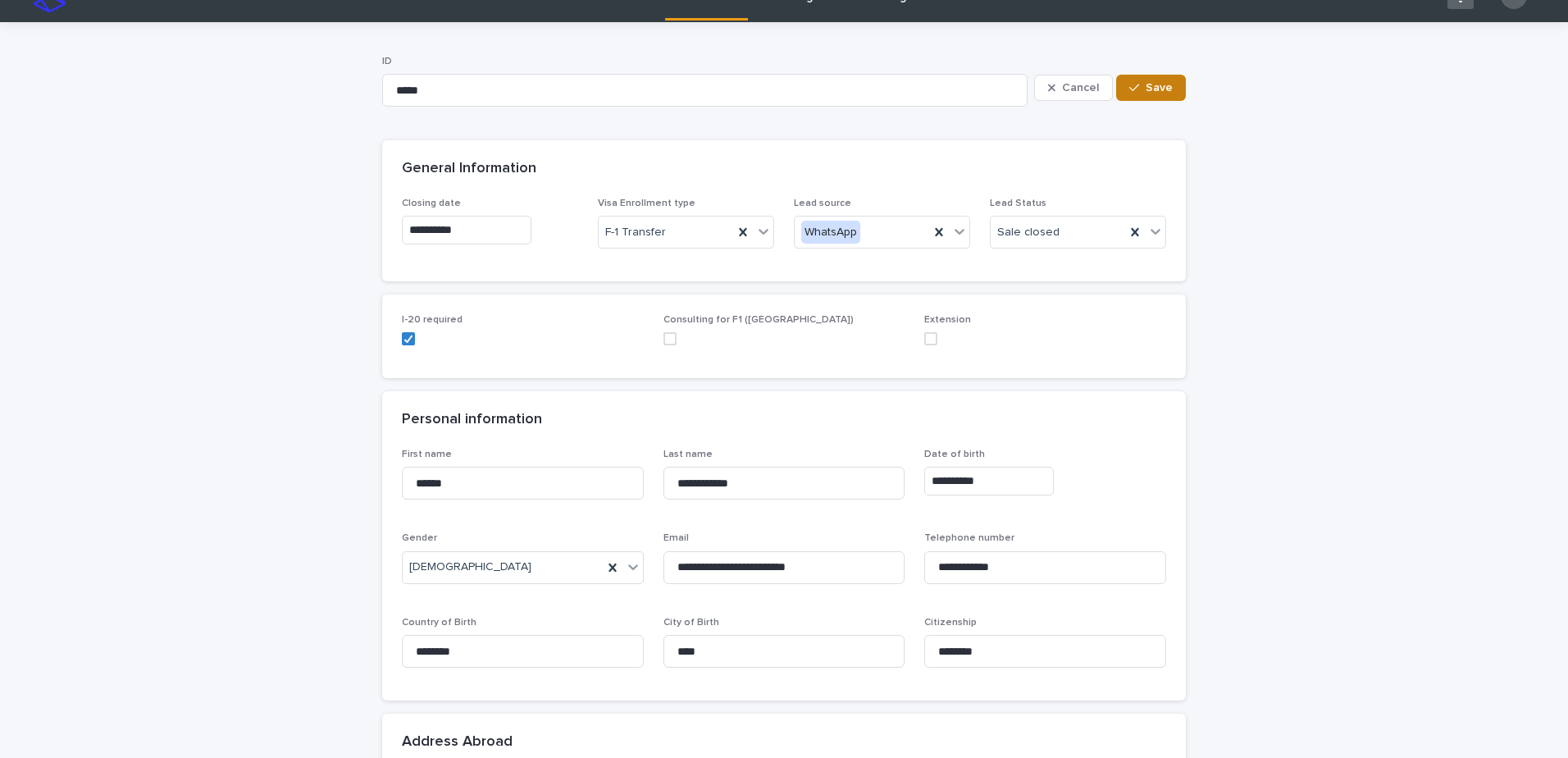
click at [778, 86] on span "Save" at bounding box center [1159, 88] width 27 height 11
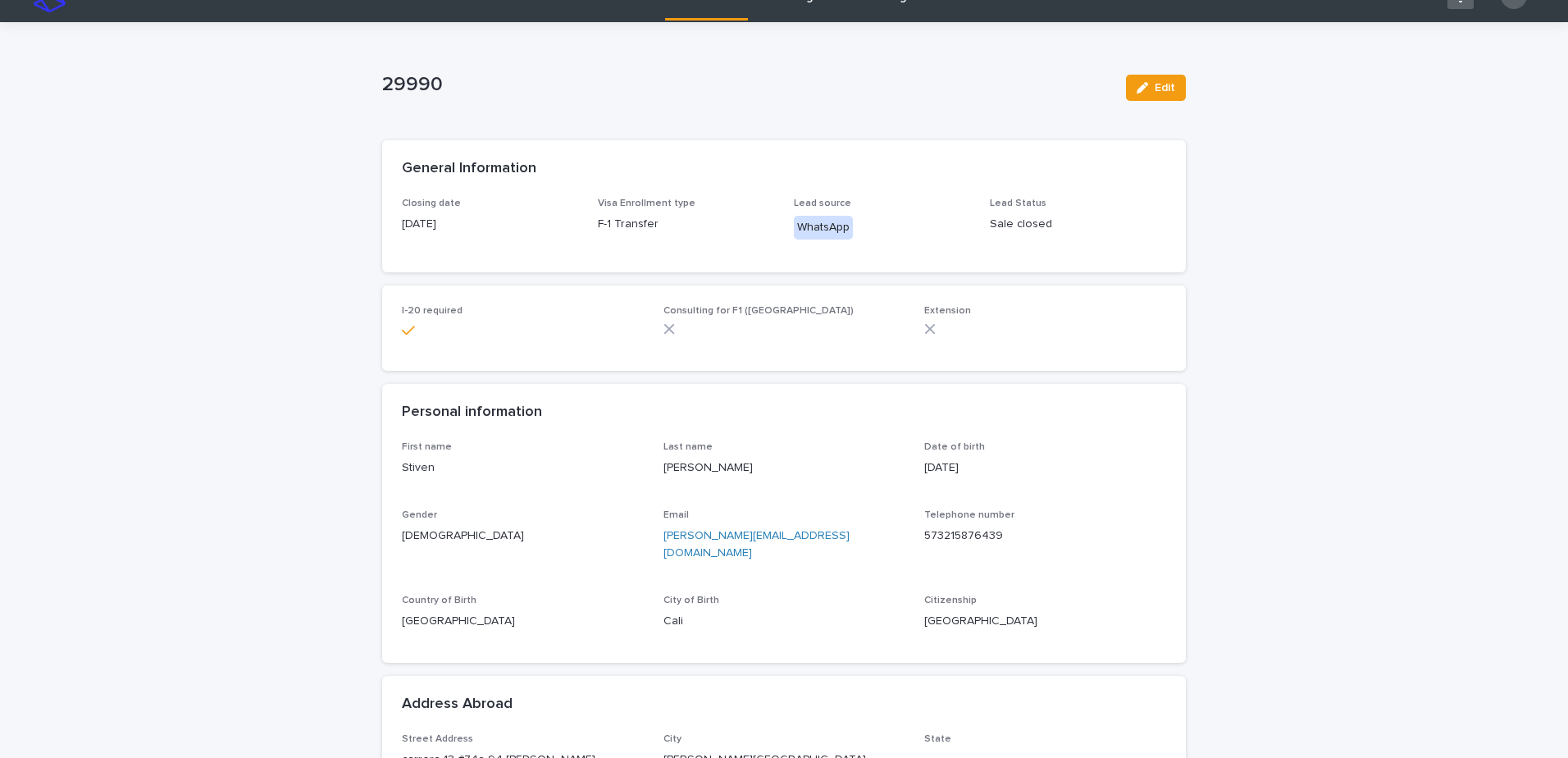
scroll to position [0, 0]
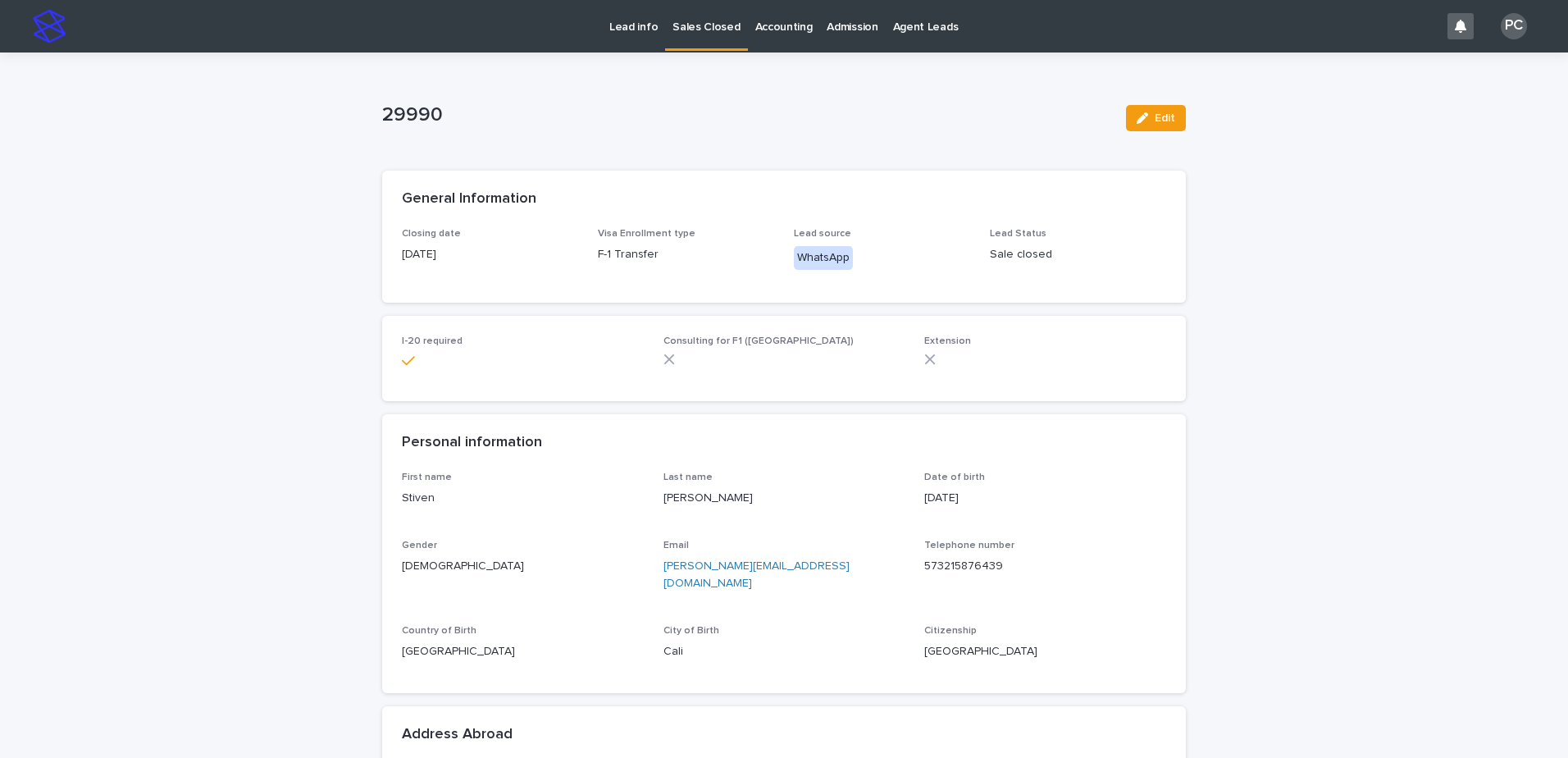
click at [715, 30] on p "Sales Closed" at bounding box center [706, 17] width 68 height 34
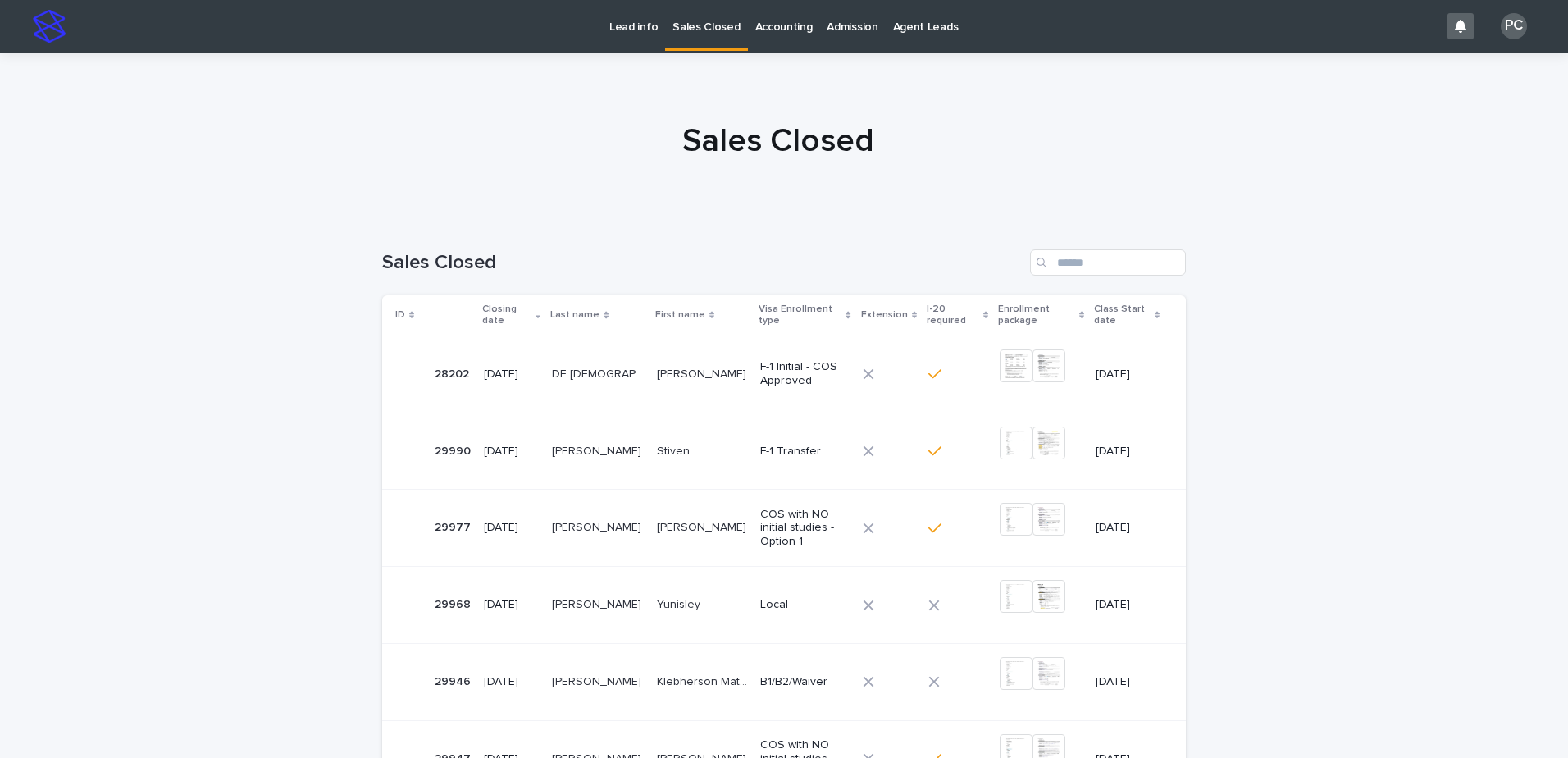
scroll to position [492, 0]
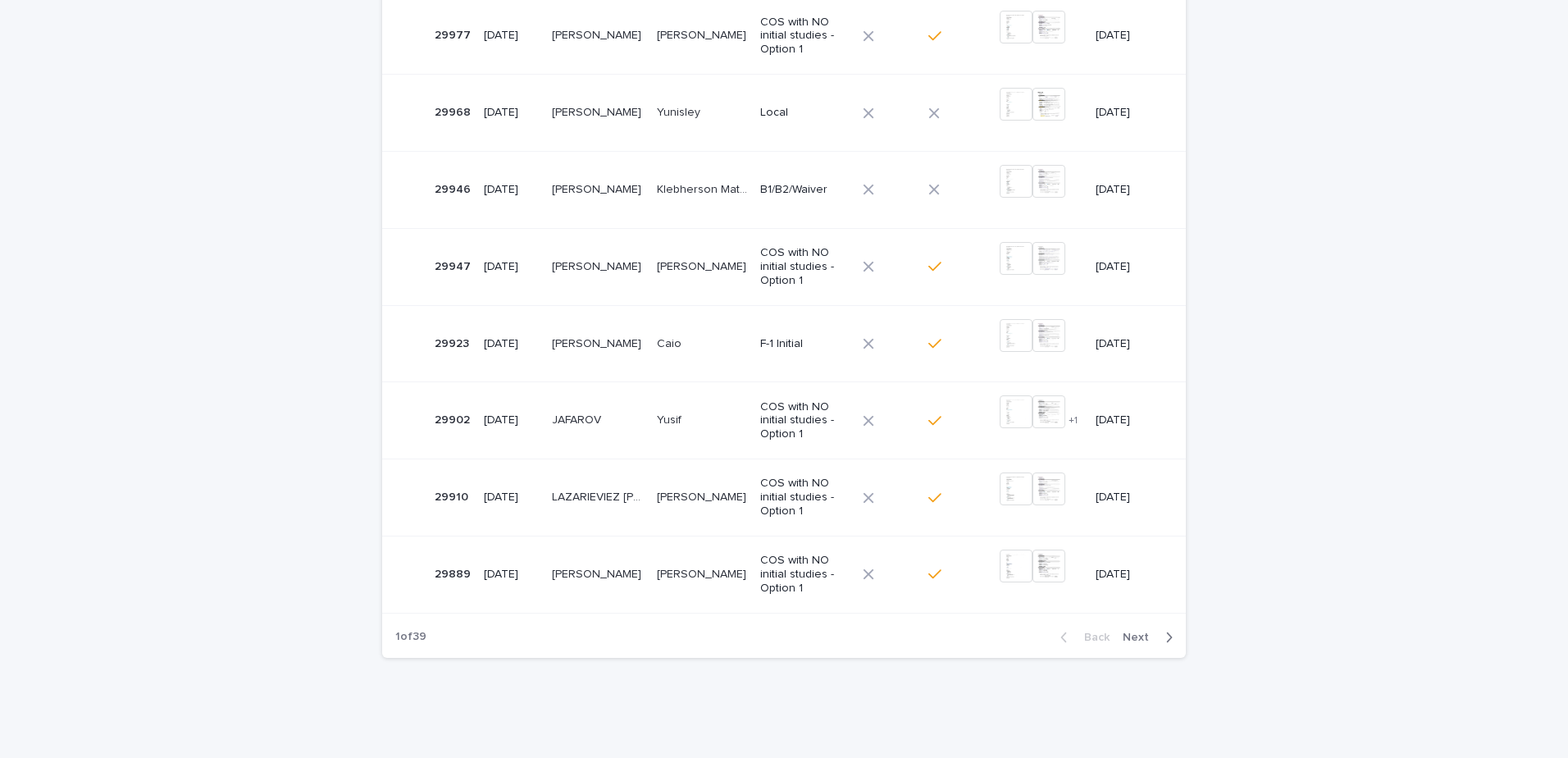
click at [778, 636] on span "Next" at bounding box center [1141, 638] width 36 height 11
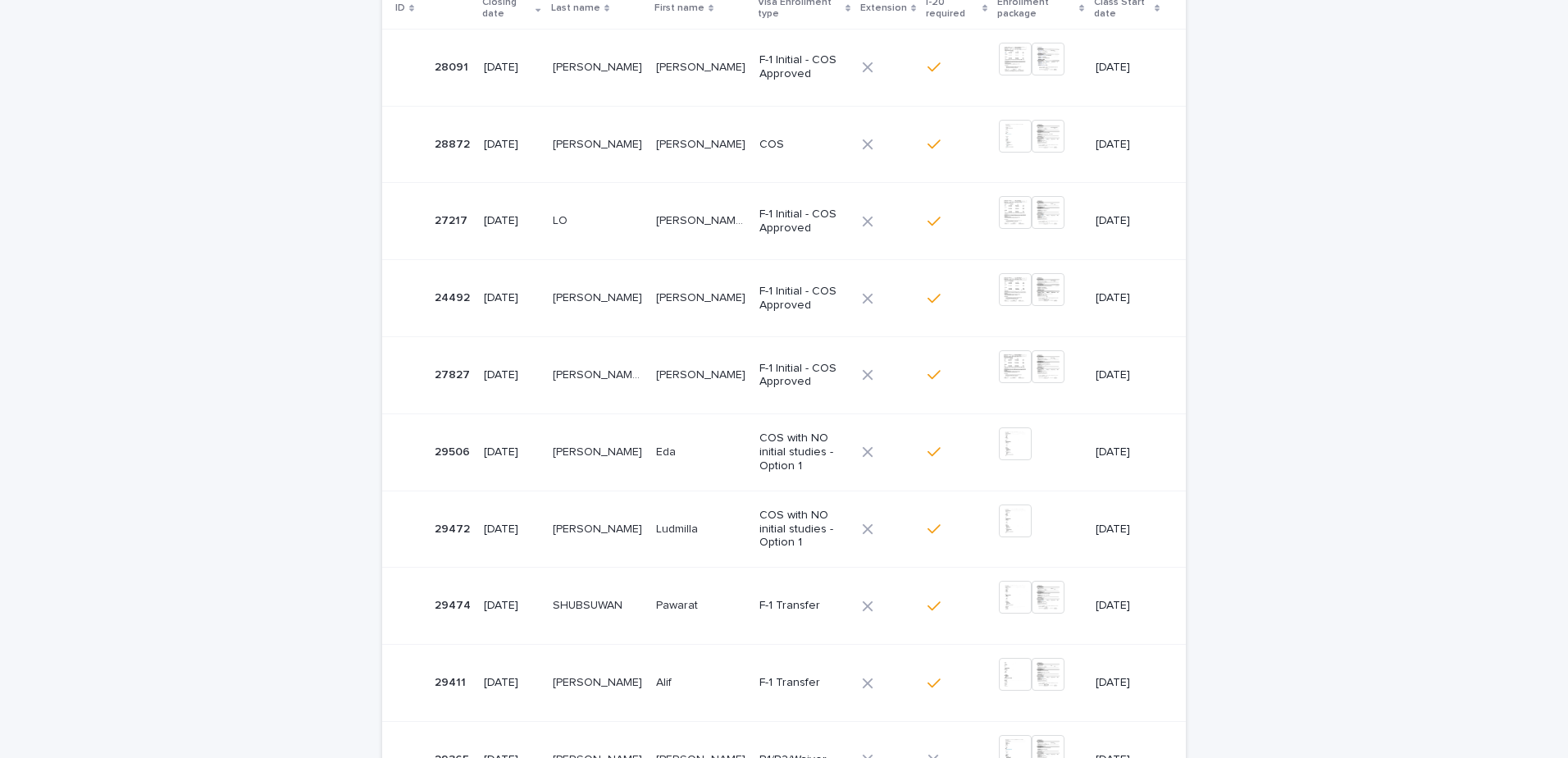
scroll to position [492, 0]
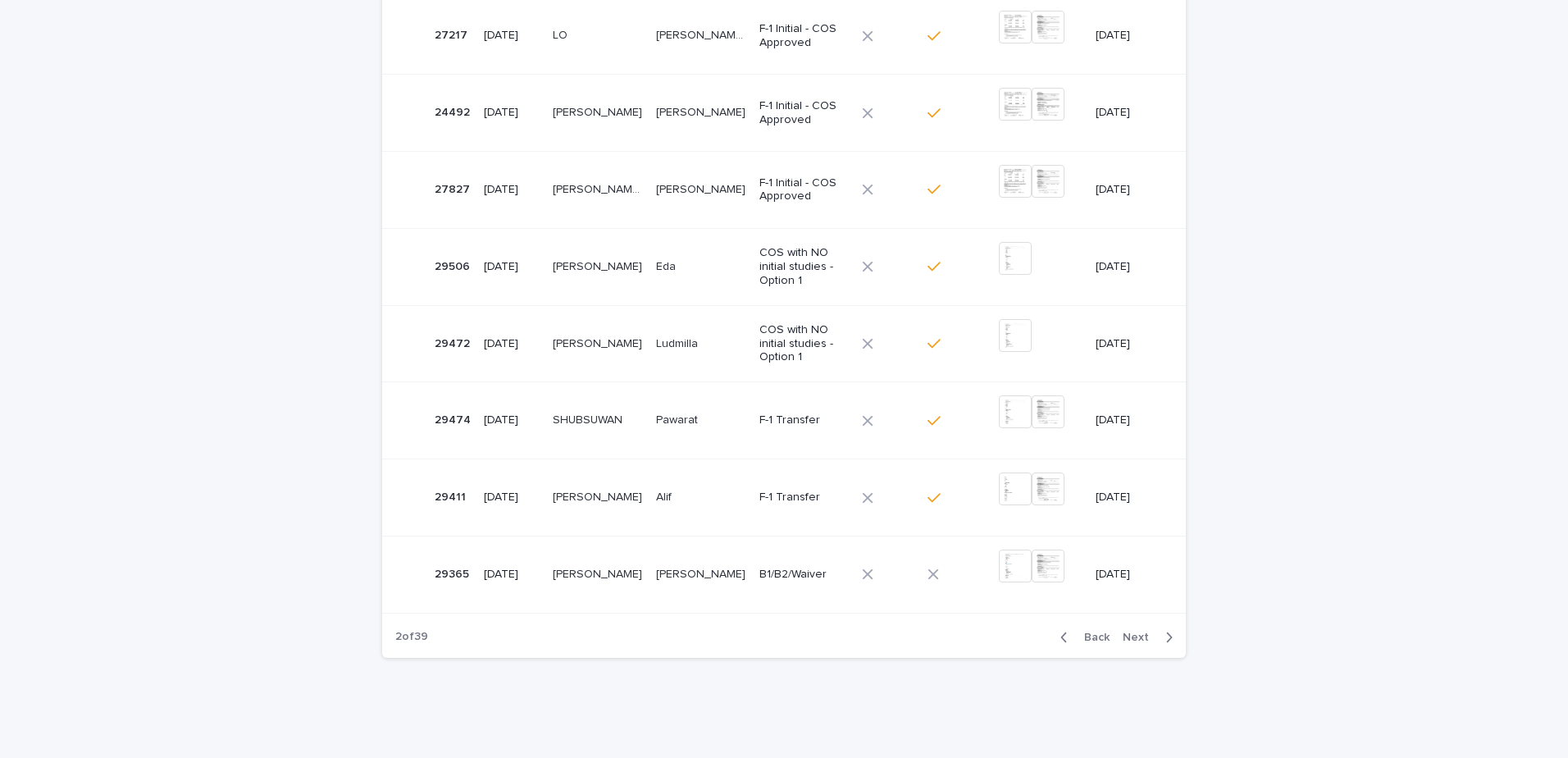
click at [778, 630] on button "Back" at bounding box center [1081, 638] width 69 height 15
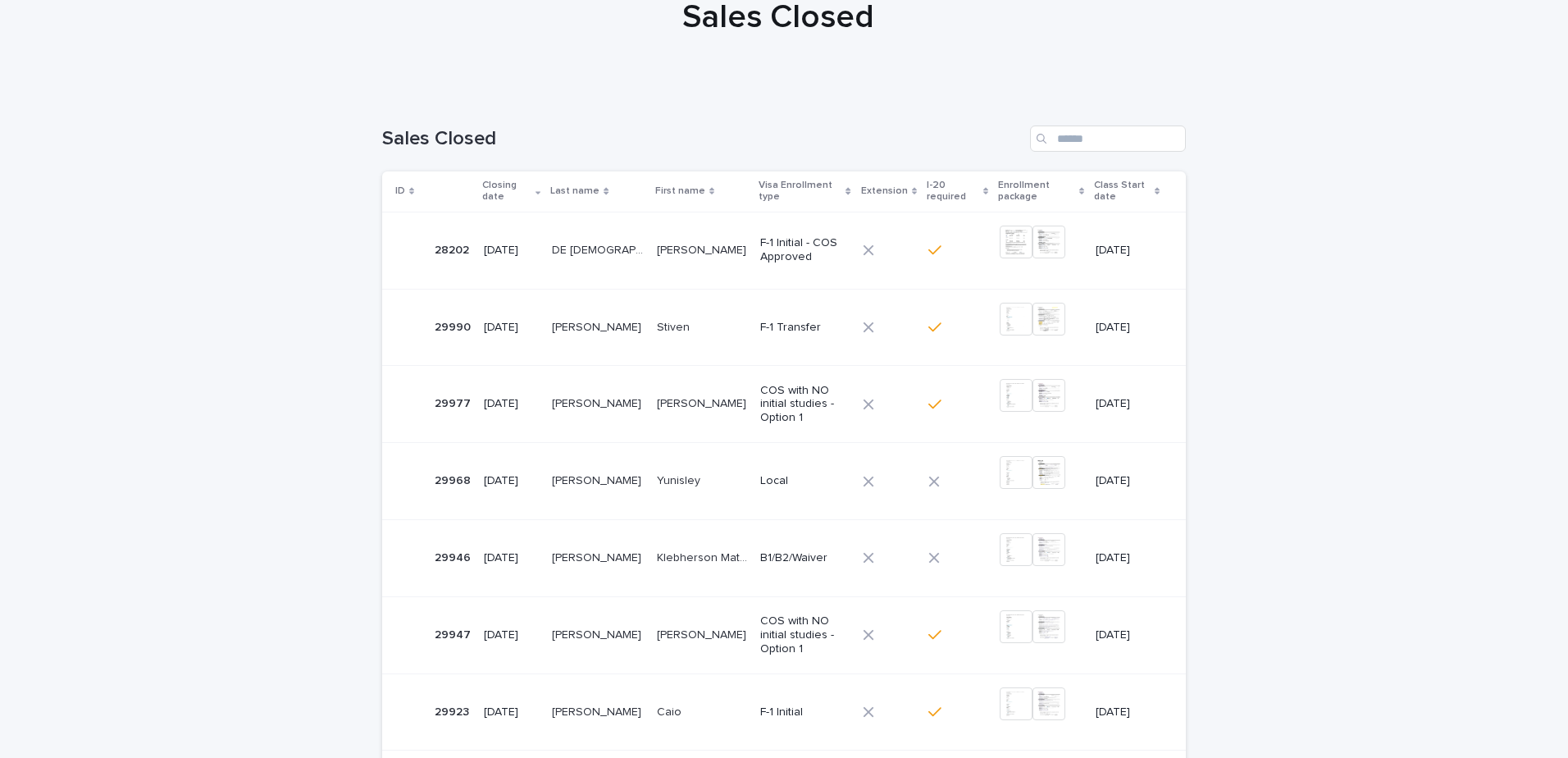
scroll to position [370, 0]
